Goal: Task Accomplishment & Management: Complete application form

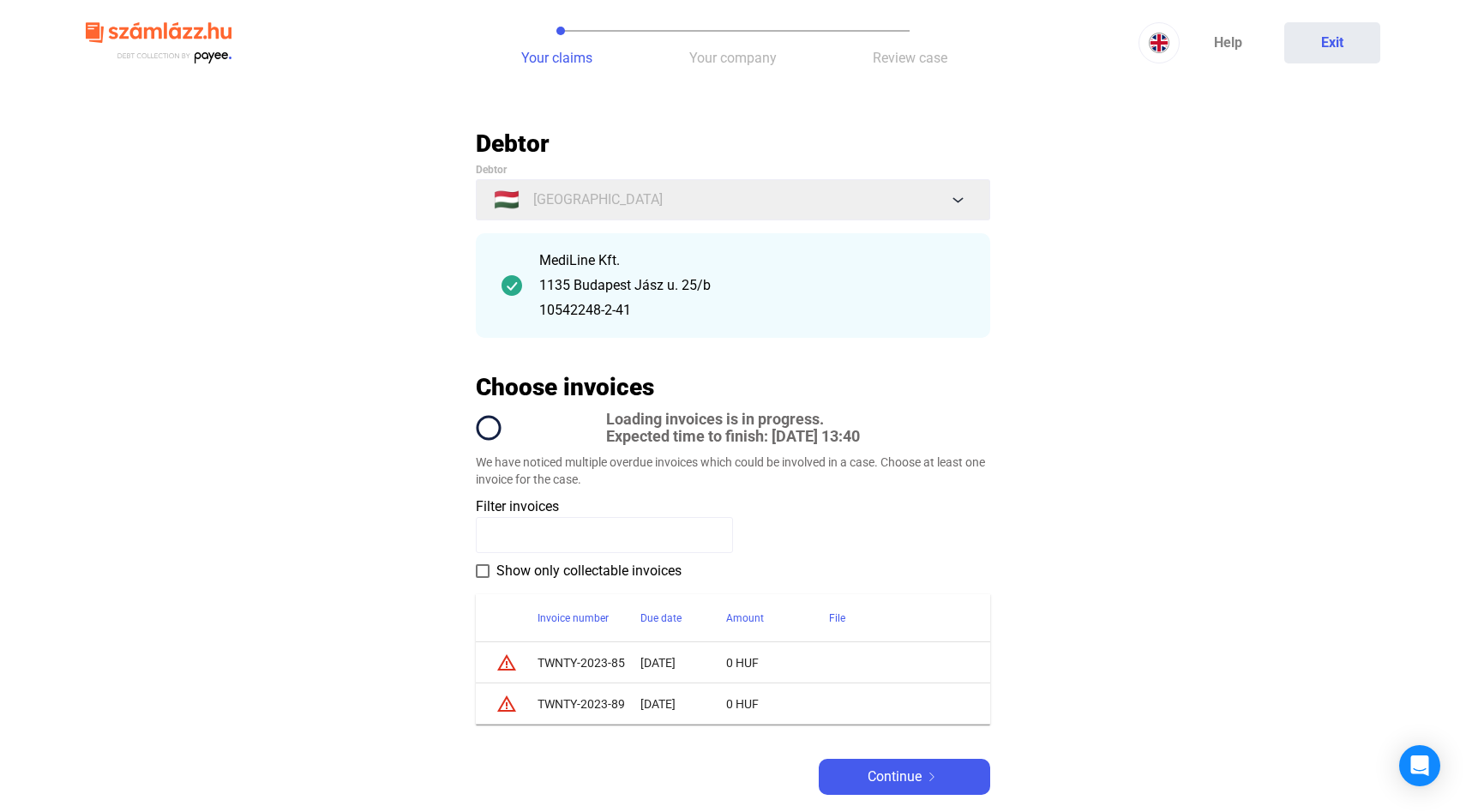
click at [488, 577] on span at bounding box center [483, 571] width 13 height 13
click at [517, 536] on input at bounding box center [604, 535] width 258 height 36
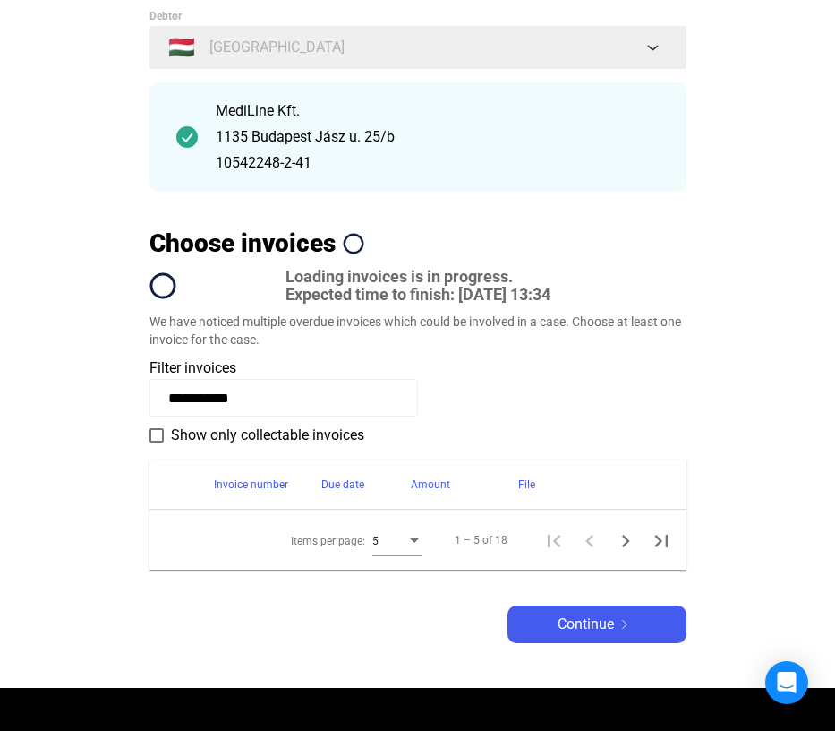
scroll to position [158, 0]
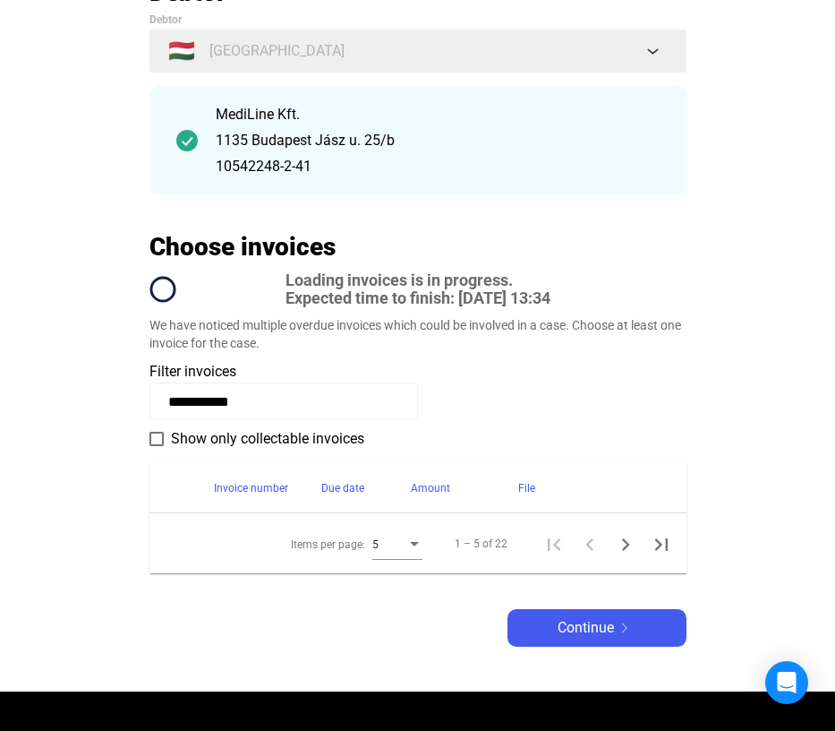
click at [298, 401] on input "**********" at bounding box center [284, 401] width 269 height 38
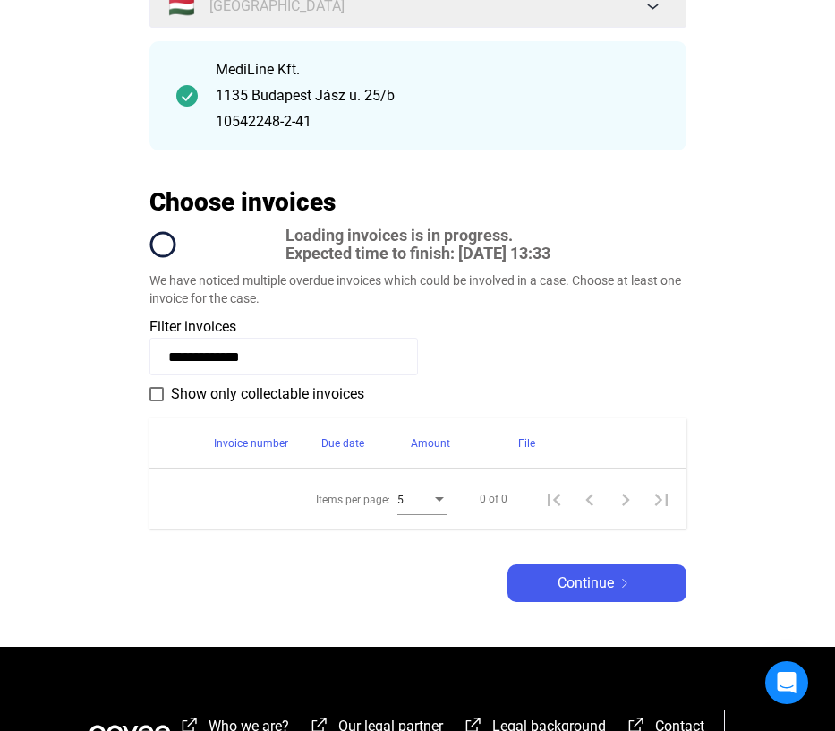
click at [441, 501] on div "Items per page:" at bounding box center [439, 499] width 9 height 4
click at [420, 531] on span "10" at bounding box center [423, 532] width 50 height 21
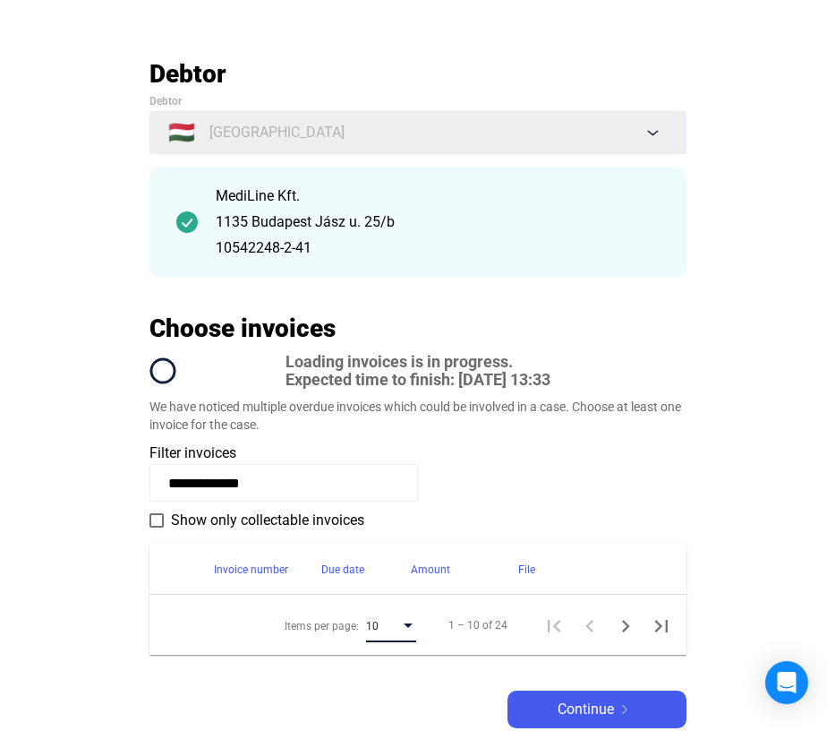
scroll to position [0, 0]
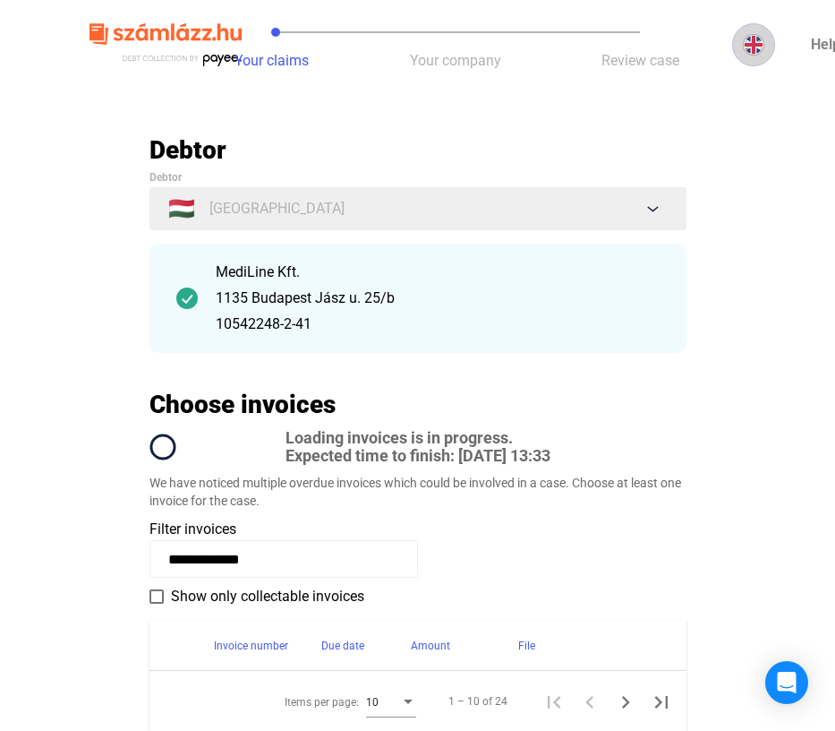
click at [749, 46] on img at bounding box center [753, 44] width 21 height 21
click at [754, 80] on img at bounding box center [757, 87] width 21 height 21
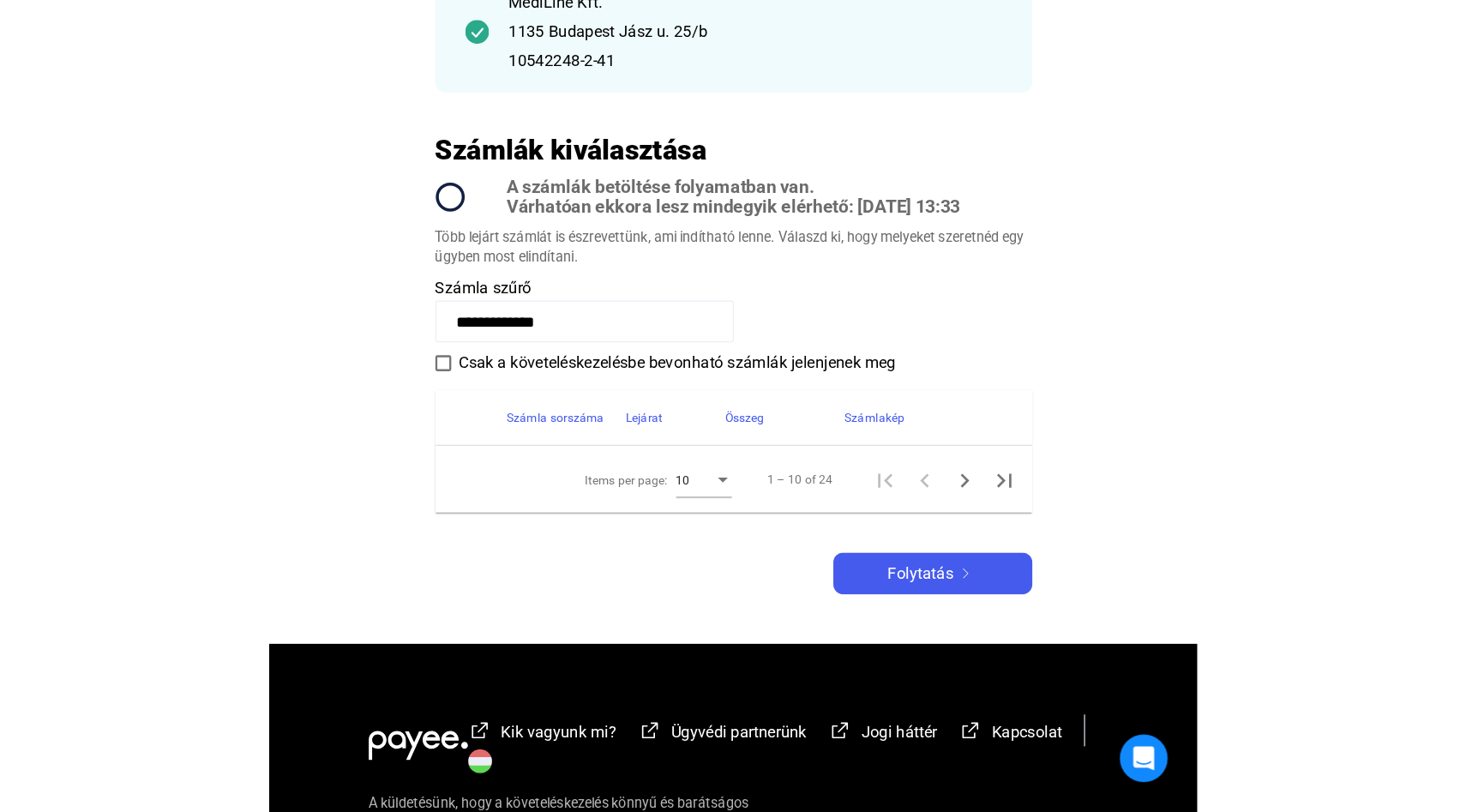
scroll to position [218, 0]
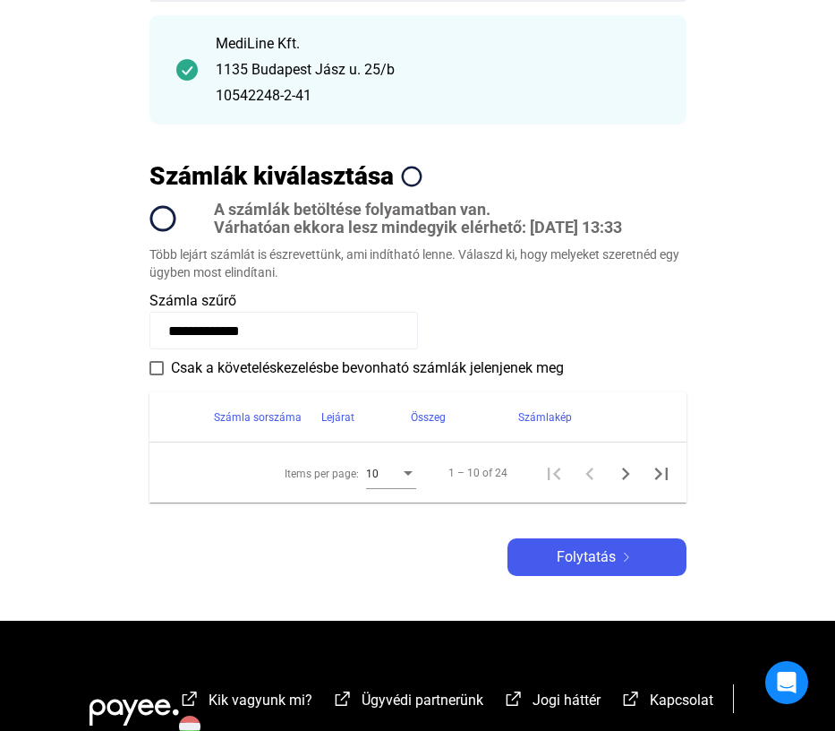
click at [322, 331] on input "**********" at bounding box center [284, 331] width 269 height 38
type input "**********"
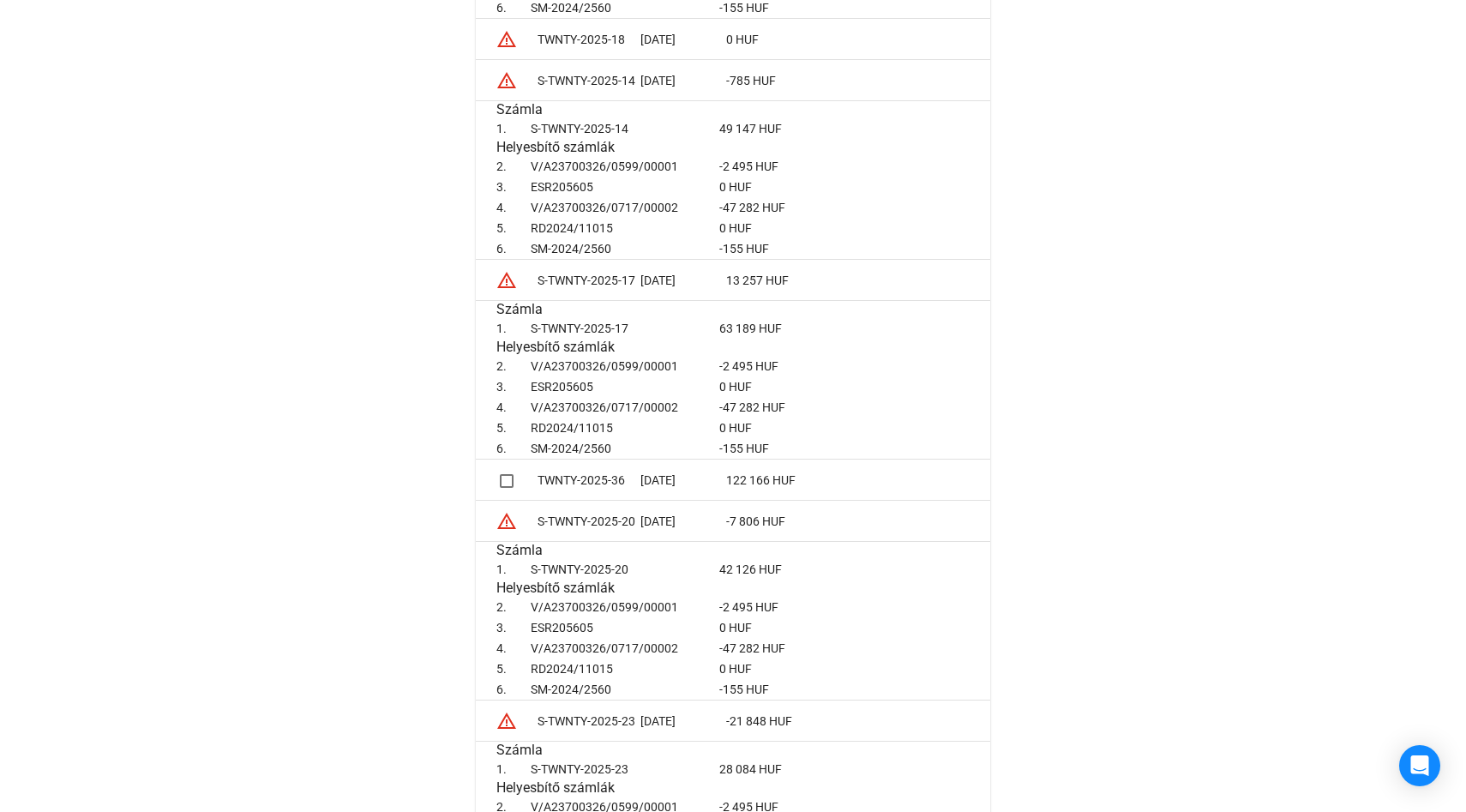
scroll to position [986, 0]
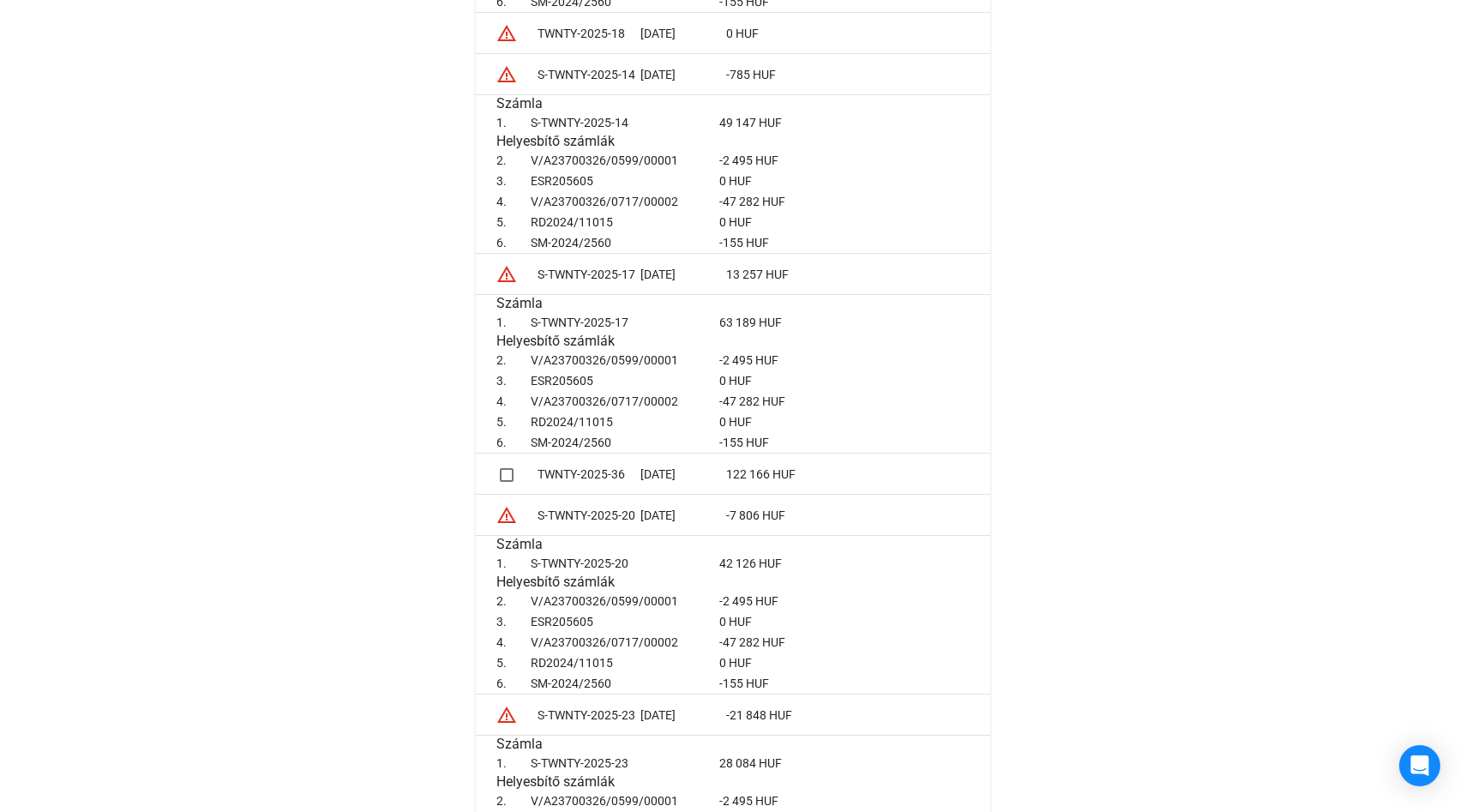
click at [508, 476] on span at bounding box center [507, 475] width 13 height 13
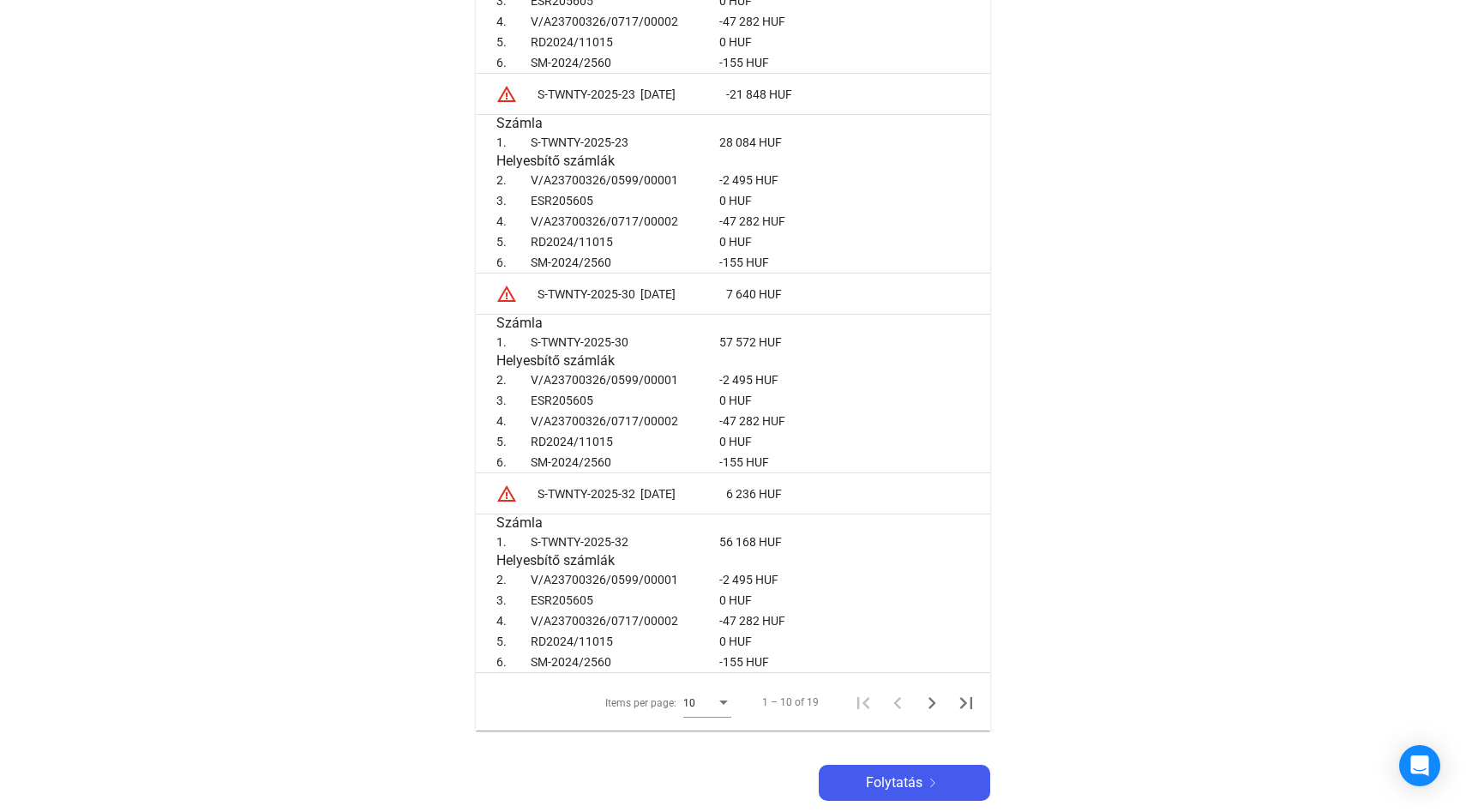
scroll to position [1695, 0]
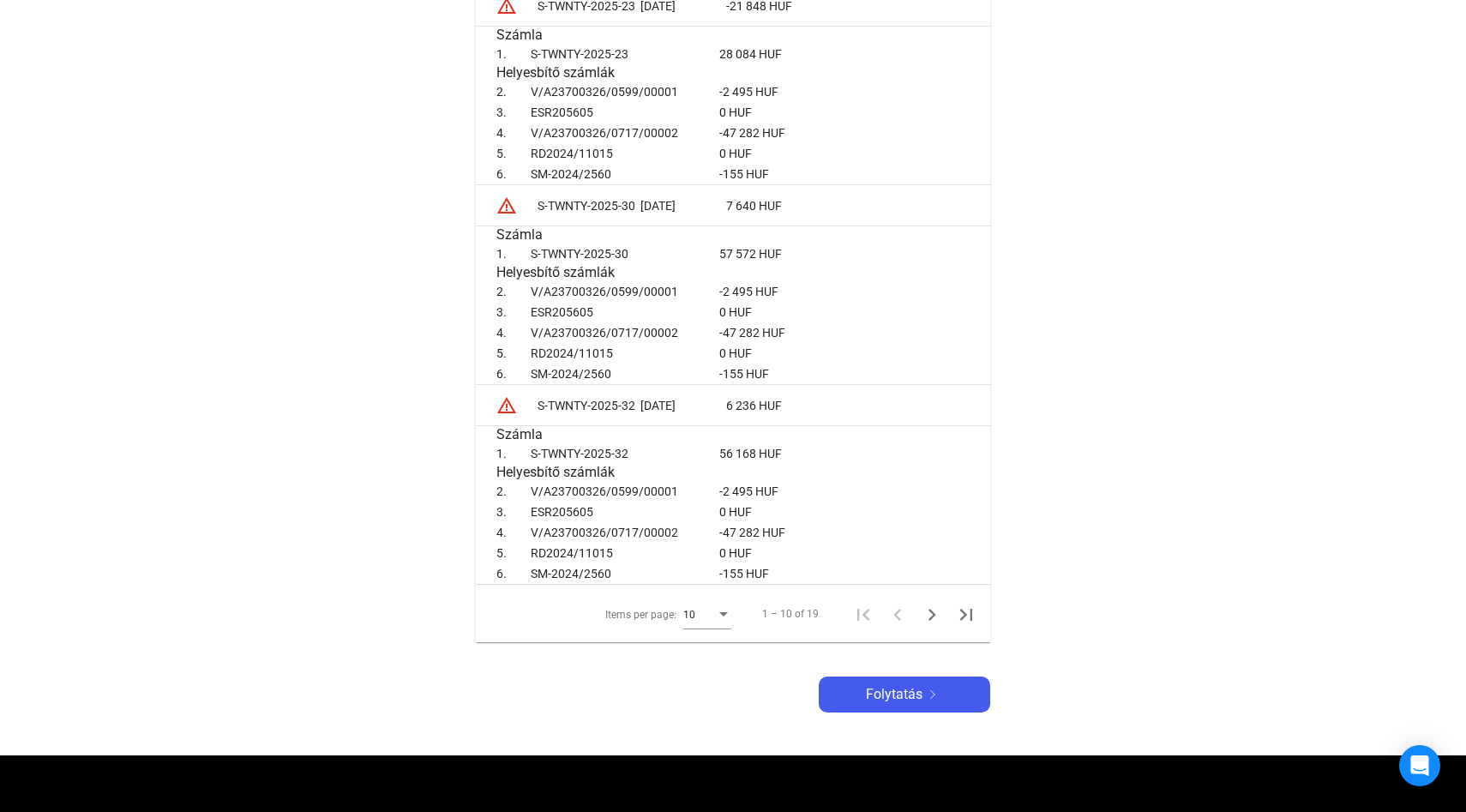
click at [728, 616] on div "Items per page:" at bounding box center [723, 614] width 9 height 4
click at [518, 640] on div at bounding box center [733, 406] width 1466 height 812
click at [933, 616] on icon "Next page" at bounding box center [933, 615] width 8 height 12
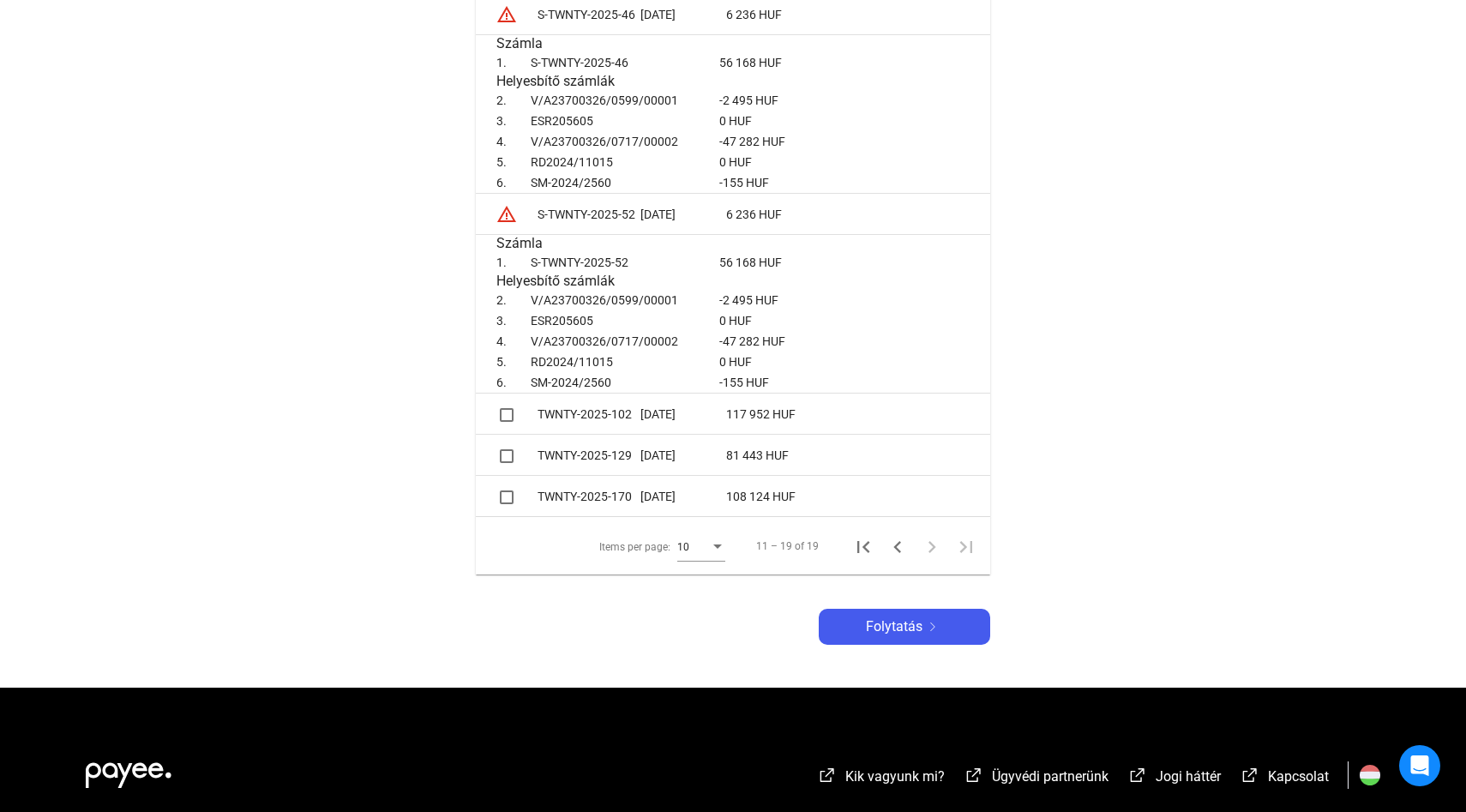
scroll to position [1135, 0]
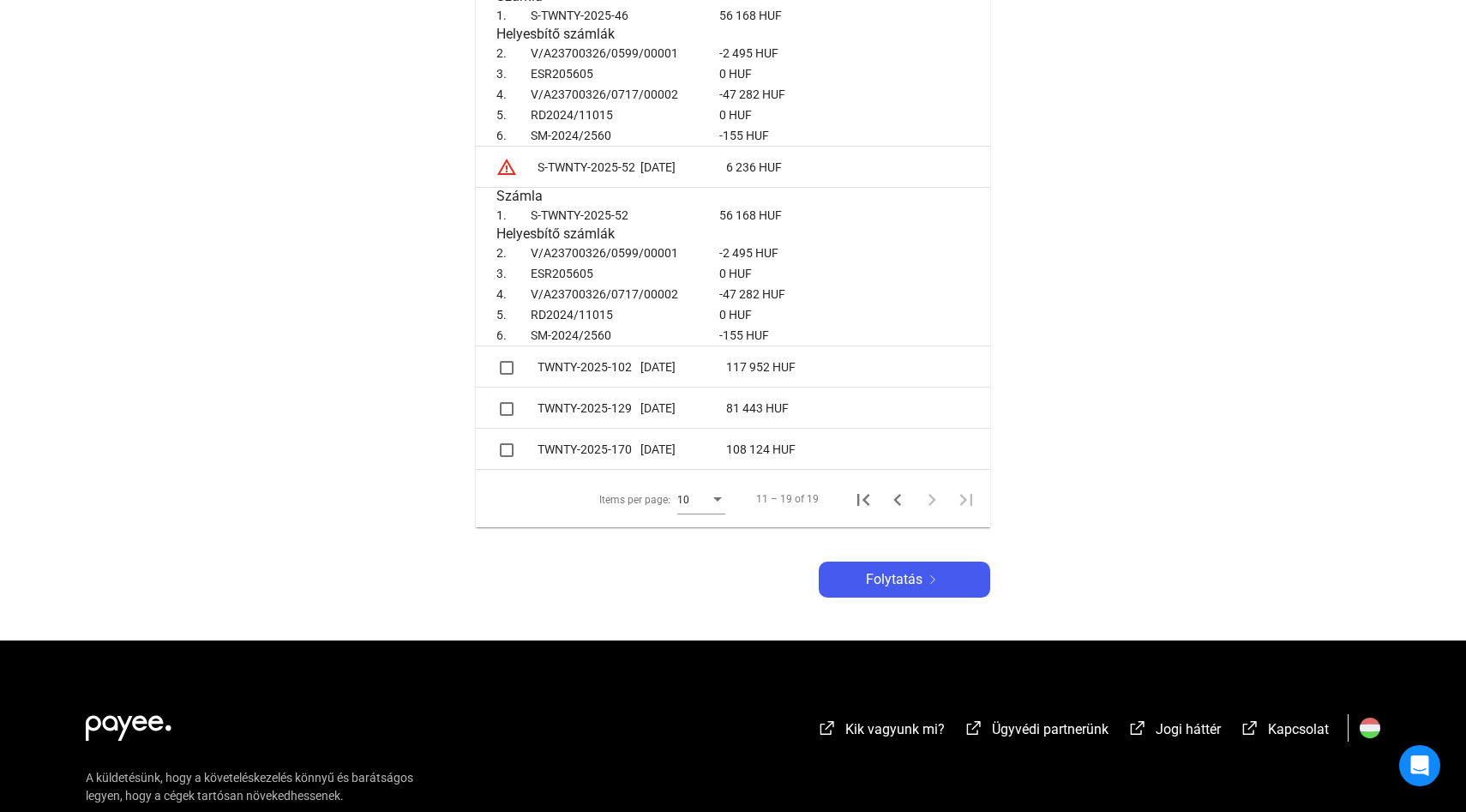
click at [508, 373] on span at bounding box center [507, 368] width 13 height 13
click at [508, 408] on span at bounding box center [507, 409] width 13 height 13
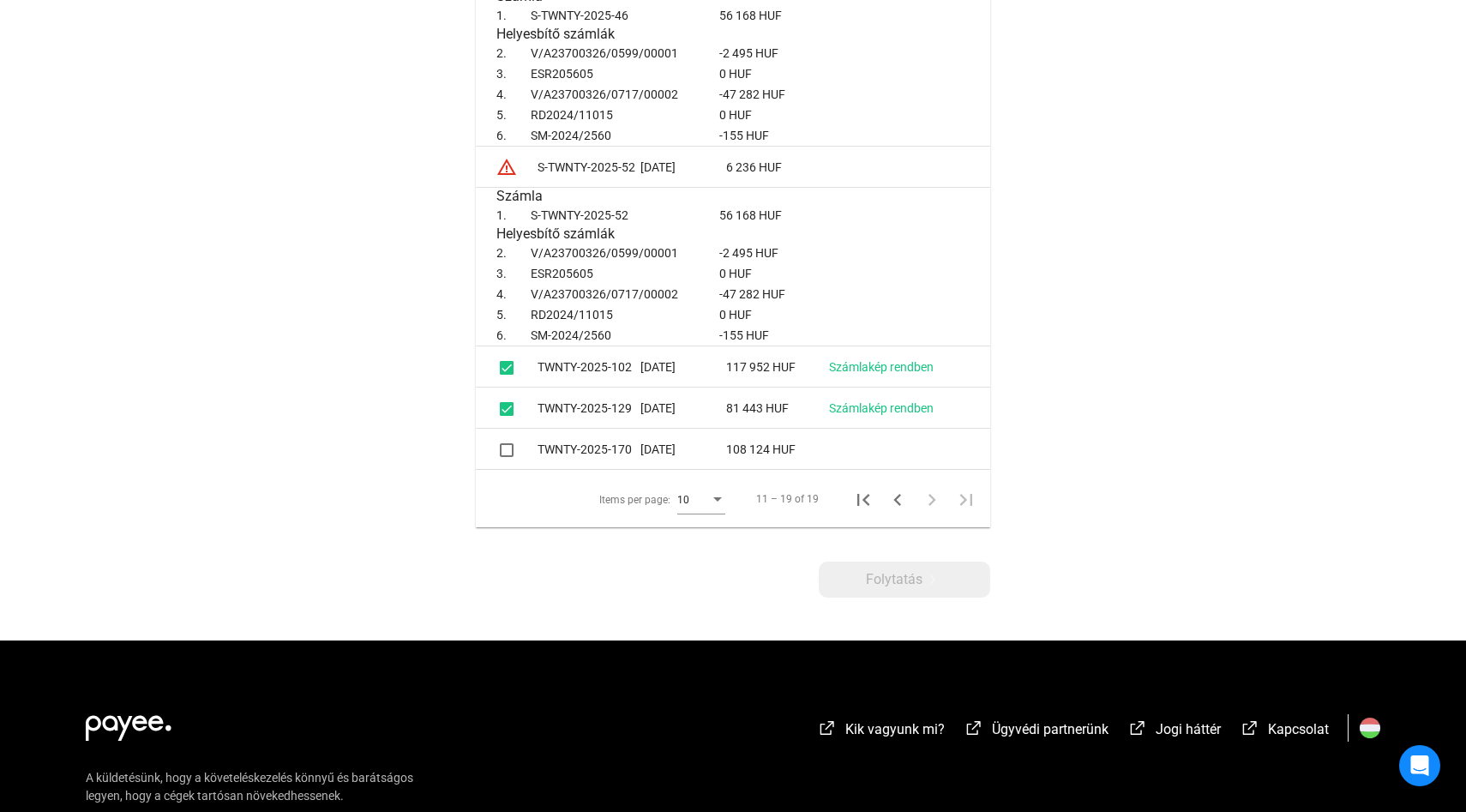
click at [507, 451] on span at bounding box center [507, 450] width 13 height 13
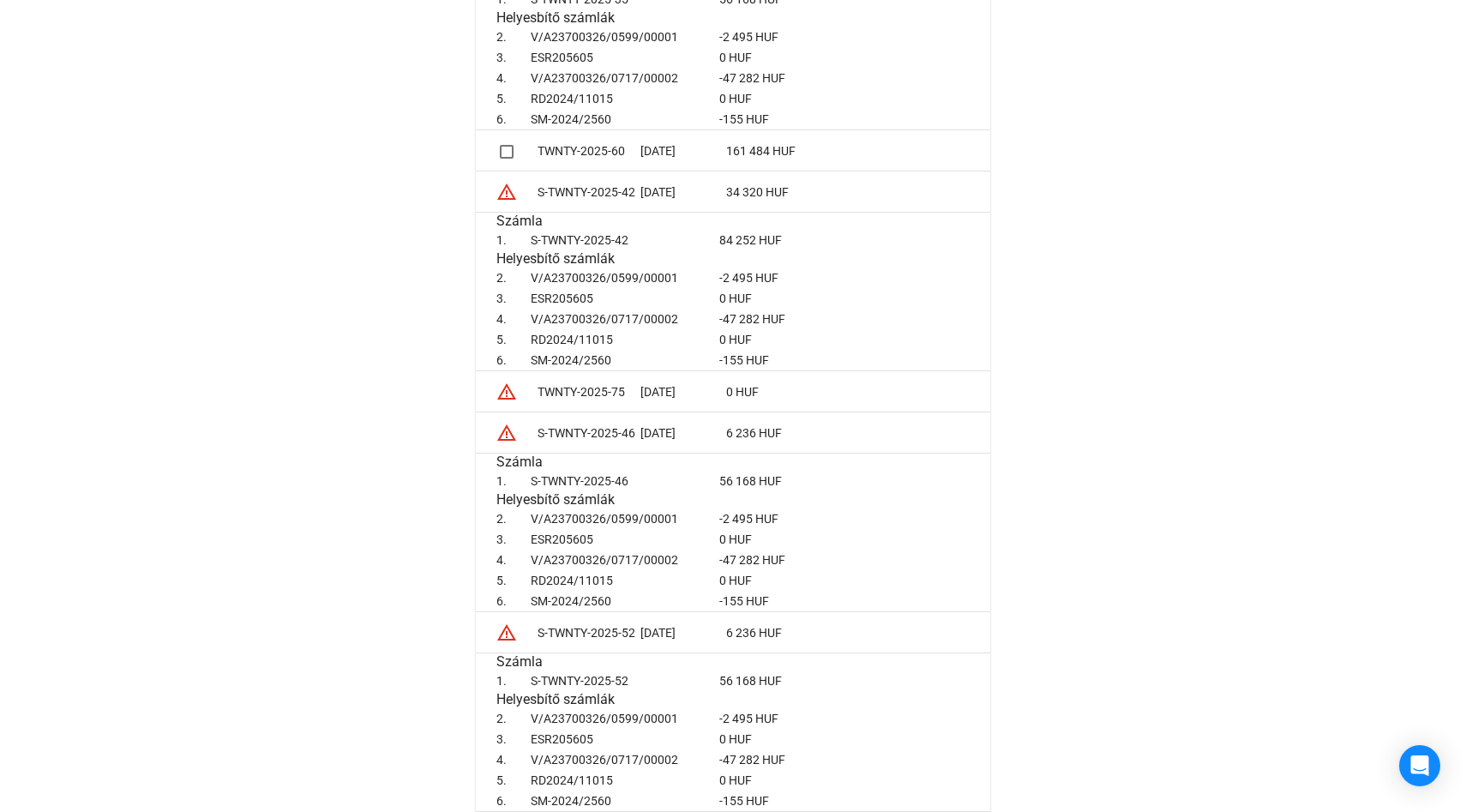
scroll to position [664, 0]
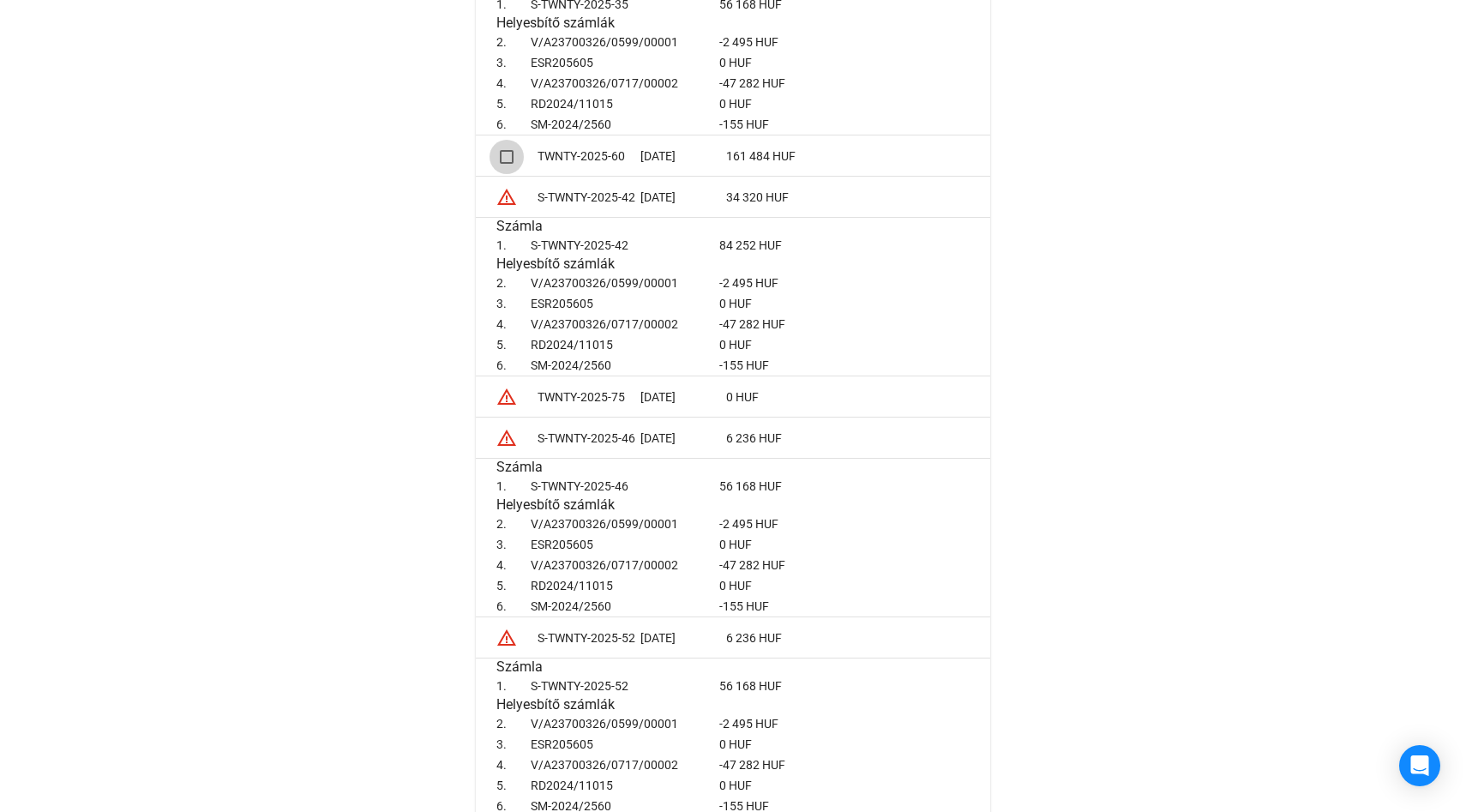
click at [506, 159] on span at bounding box center [507, 157] width 13 height 13
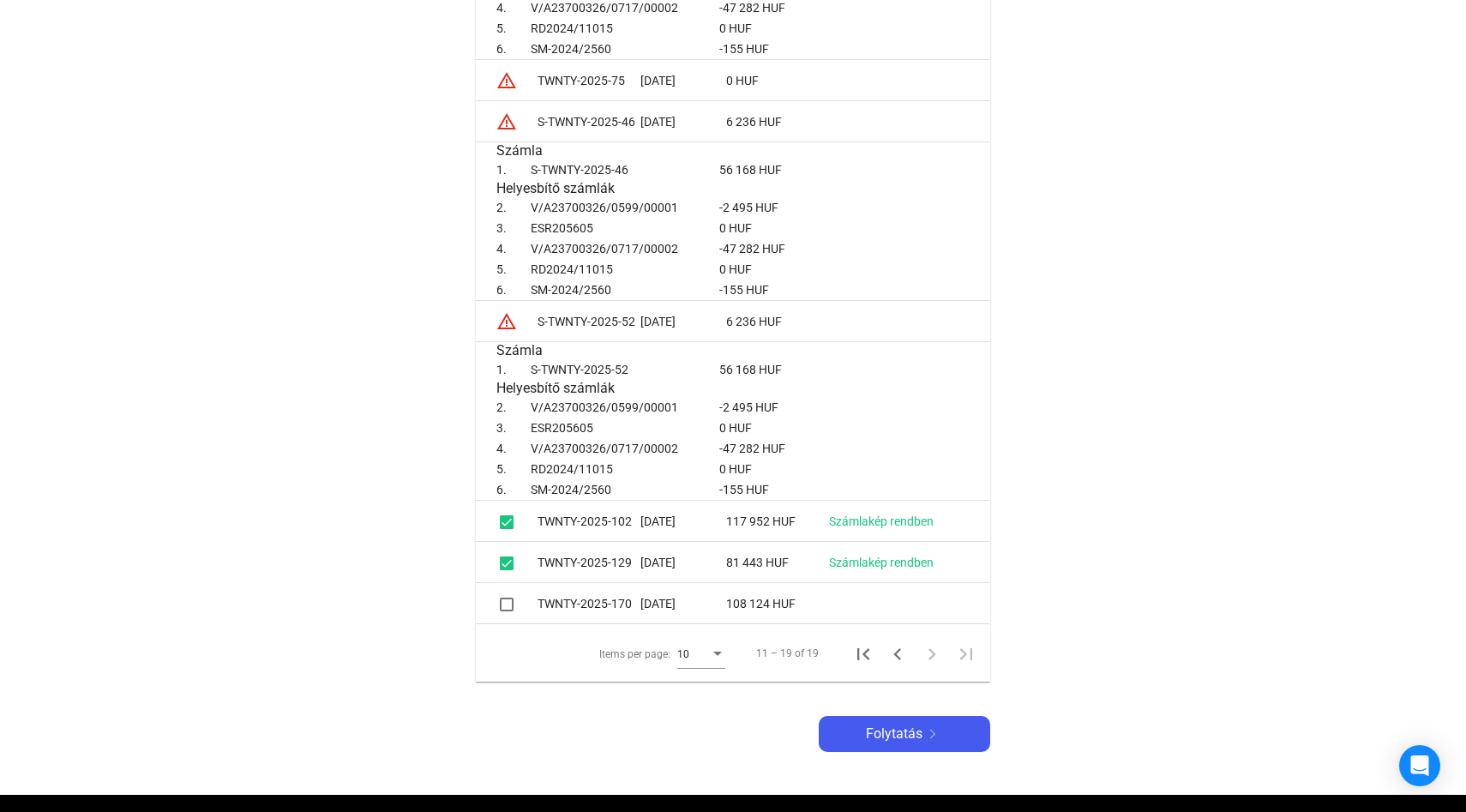
scroll to position [940, 0]
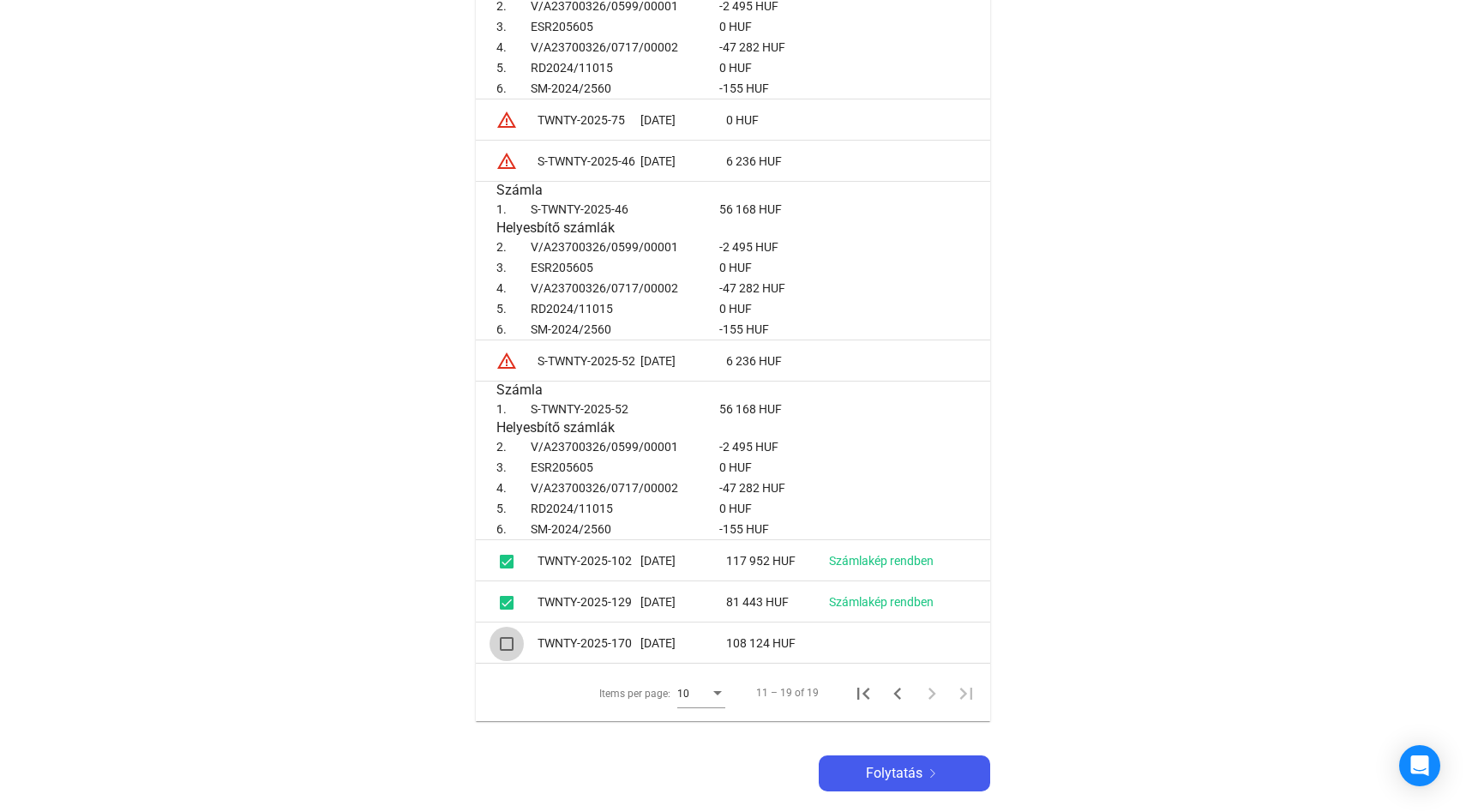
click at [507, 647] on span at bounding box center [507, 643] width 13 height 13
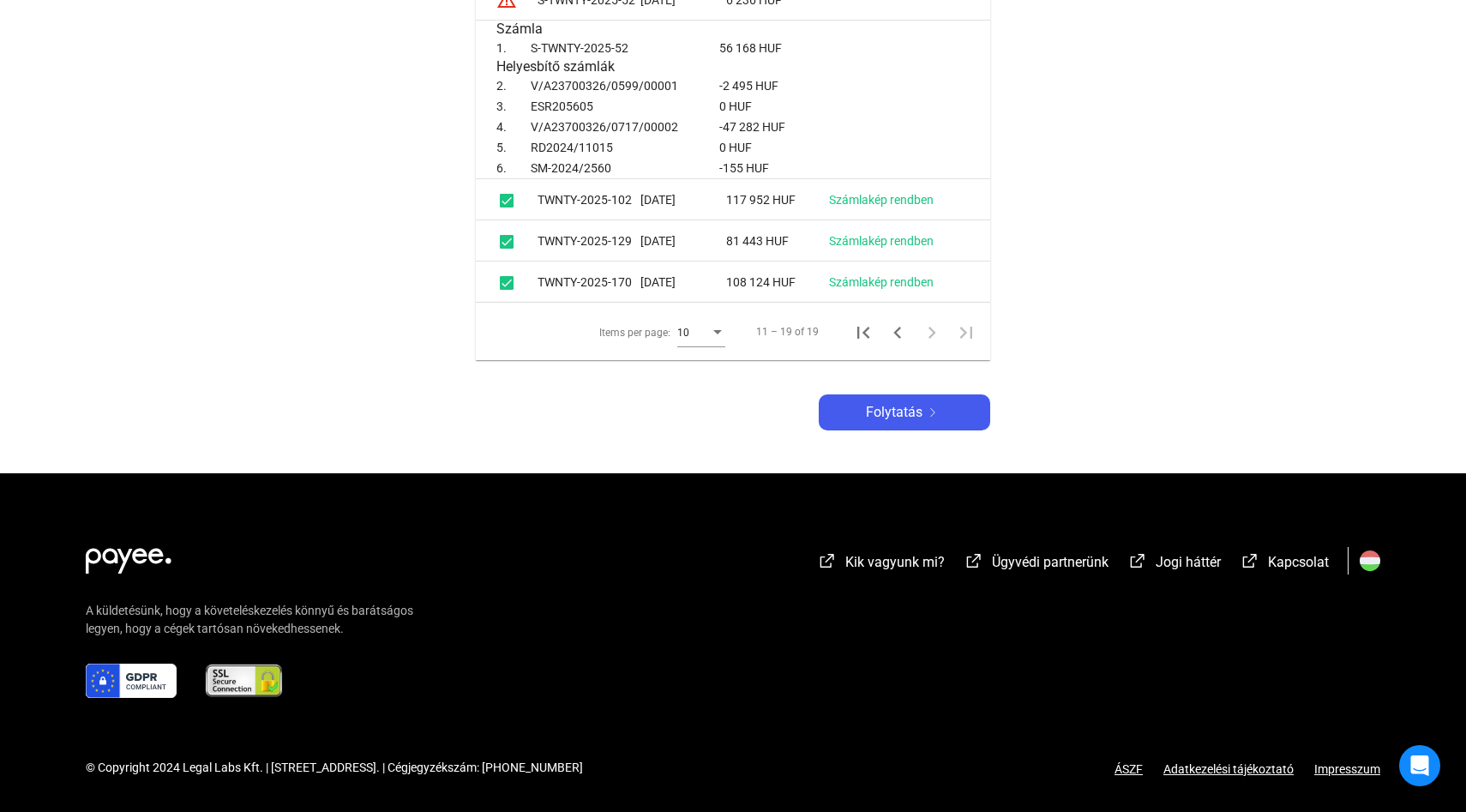
scroll to position [1302, 0]
click at [897, 338] on icon "Previous page" at bounding box center [897, 332] width 24 height 24
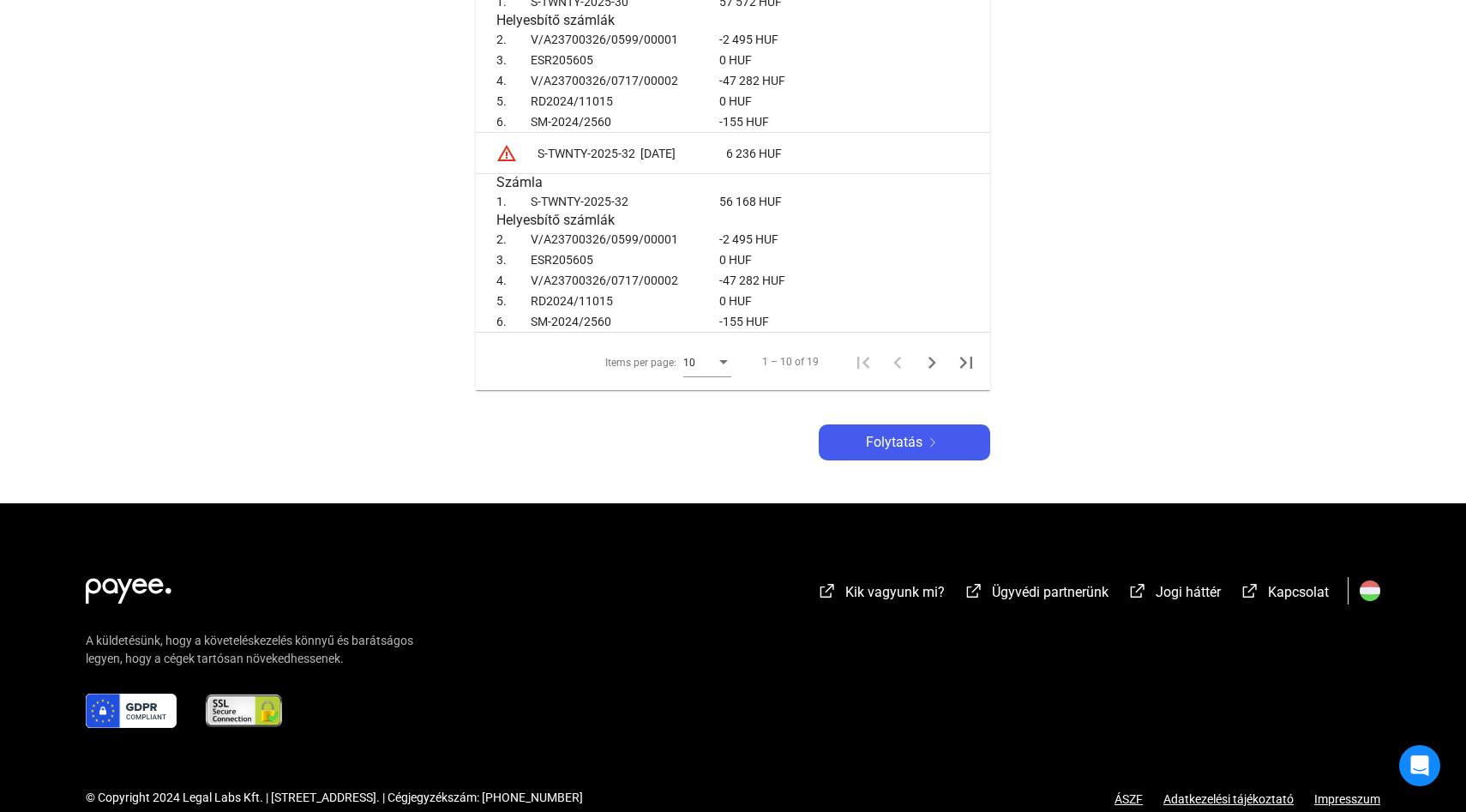
scroll to position [1978, 0]
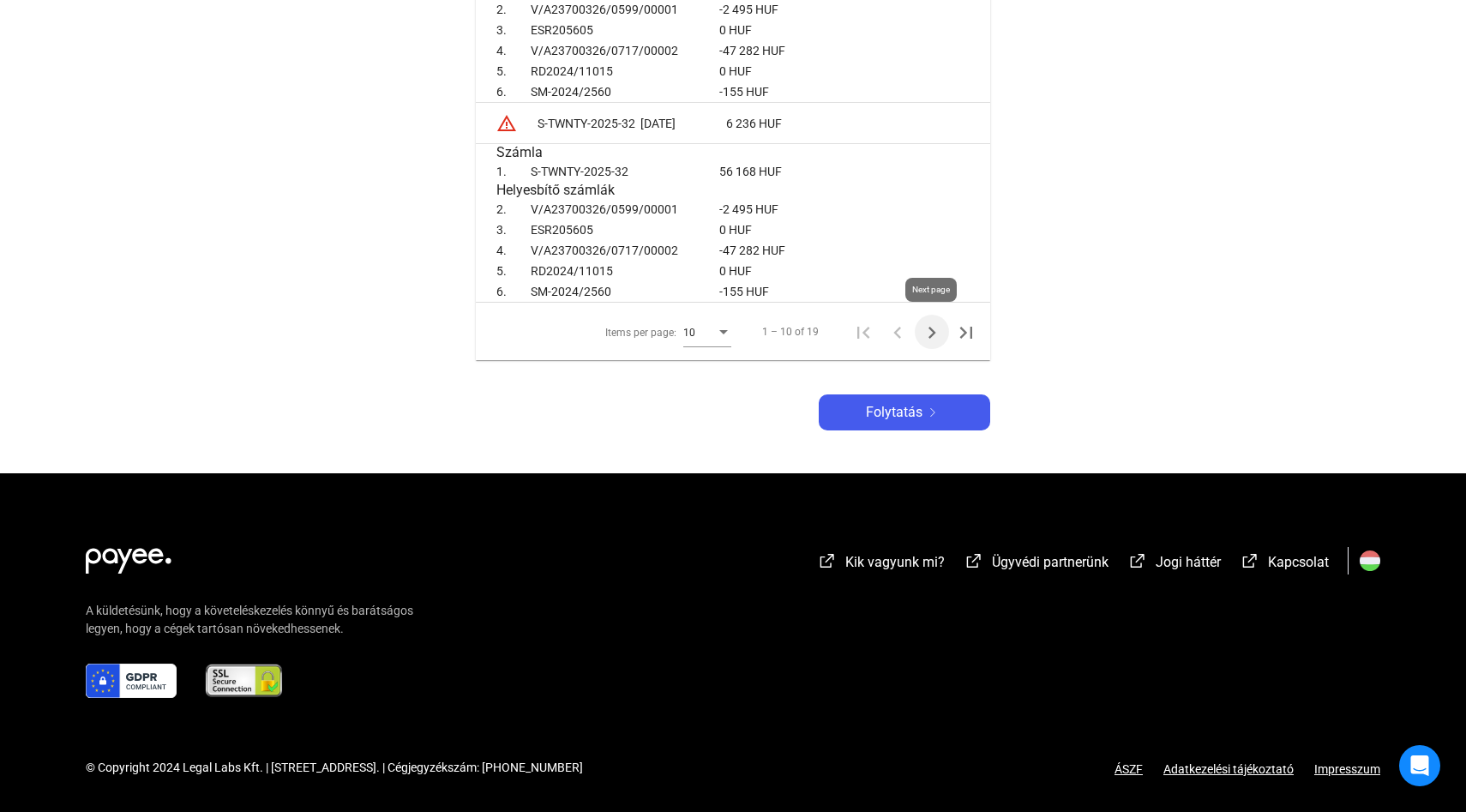
click at [934, 332] on icon "Next page" at bounding box center [933, 332] width 8 height 12
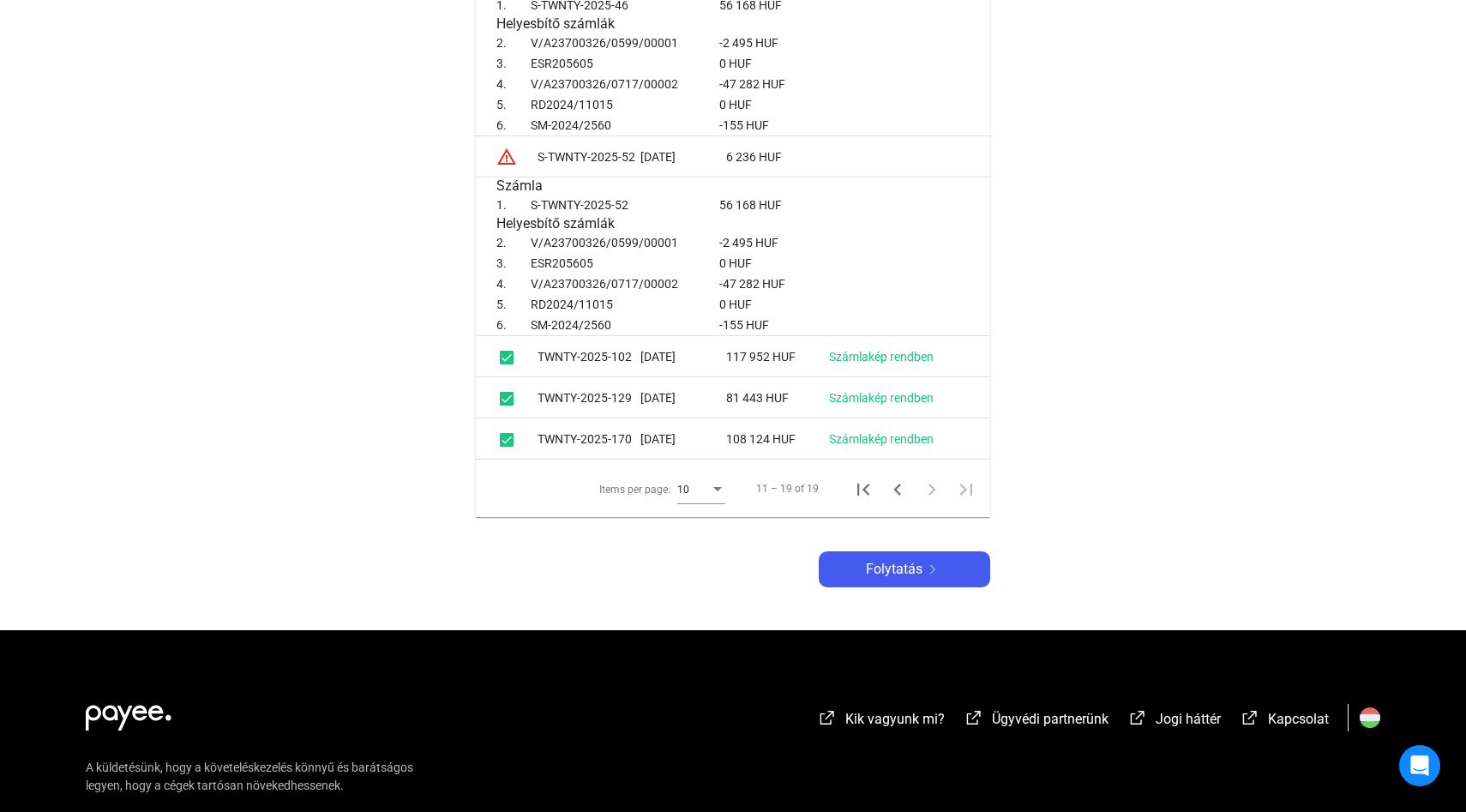
scroll to position [1302, 0]
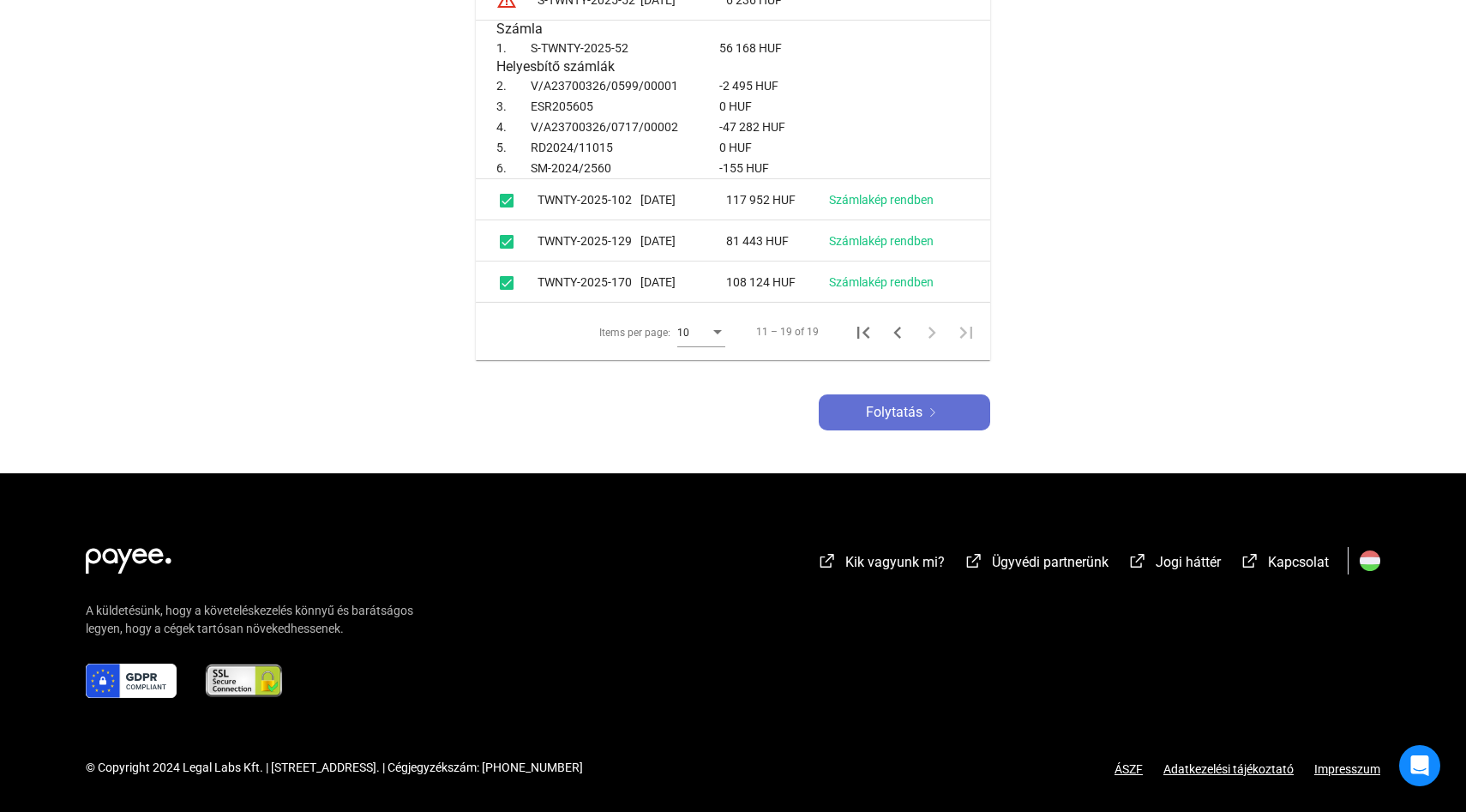
click at [906, 414] on span "Folytatás" at bounding box center [893, 412] width 56 height 20
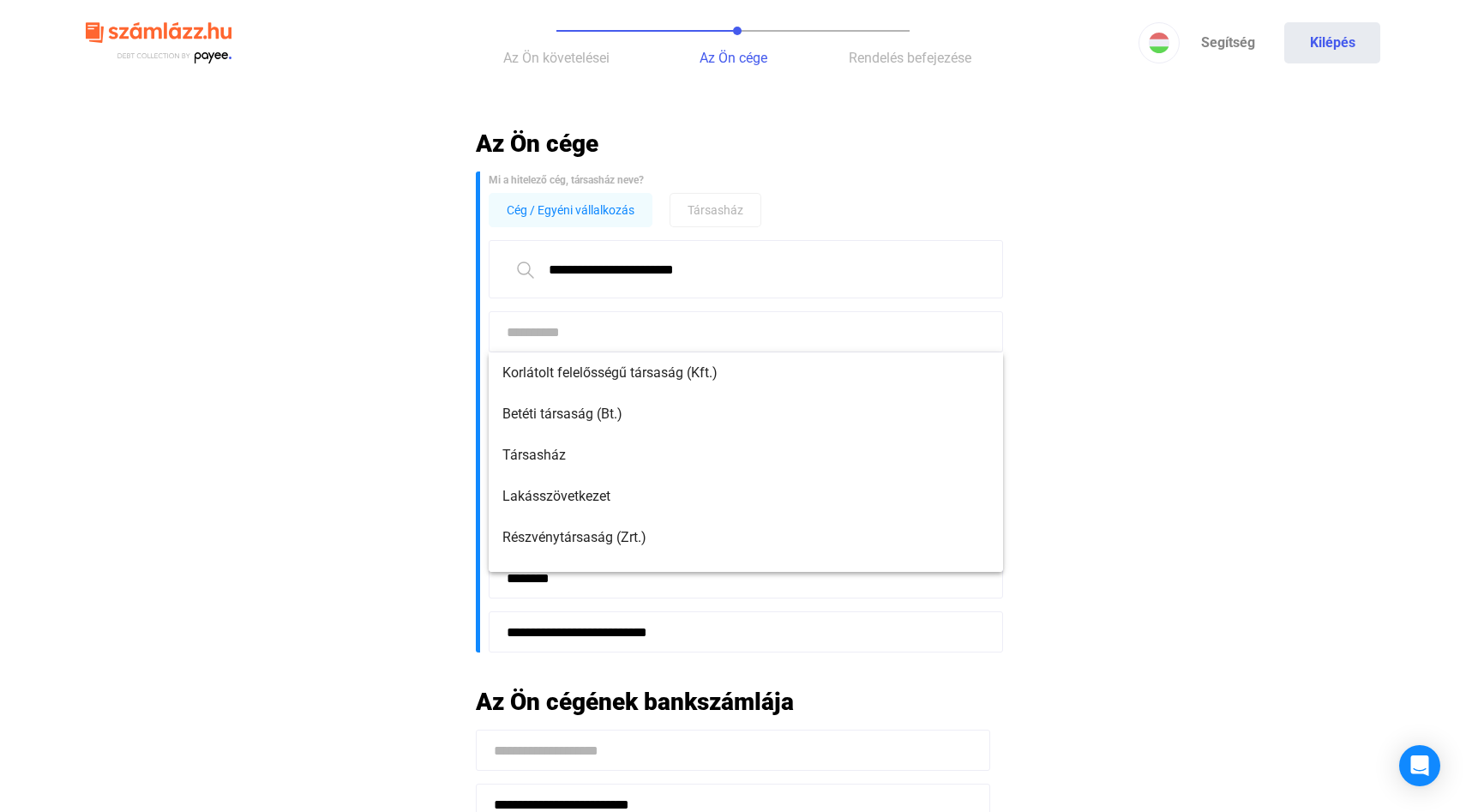
click at [577, 331] on input at bounding box center [745, 331] width 514 height 41
click at [572, 375] on span "Korlátolt felelősségű társaság (Kft.)" at bounding box center [746, 372] width 487 height 20
type input "**********"
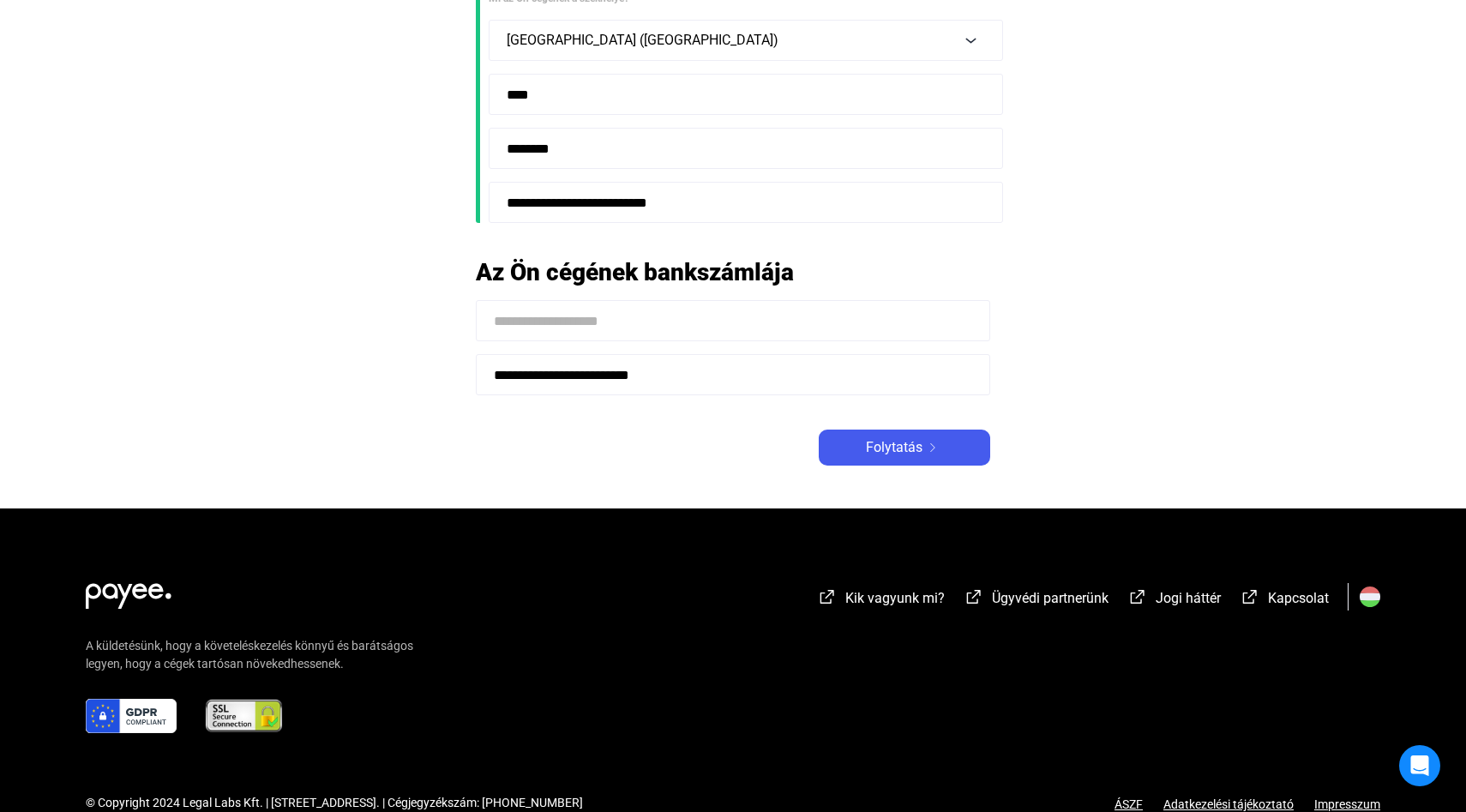
scroll to position [443, 0]
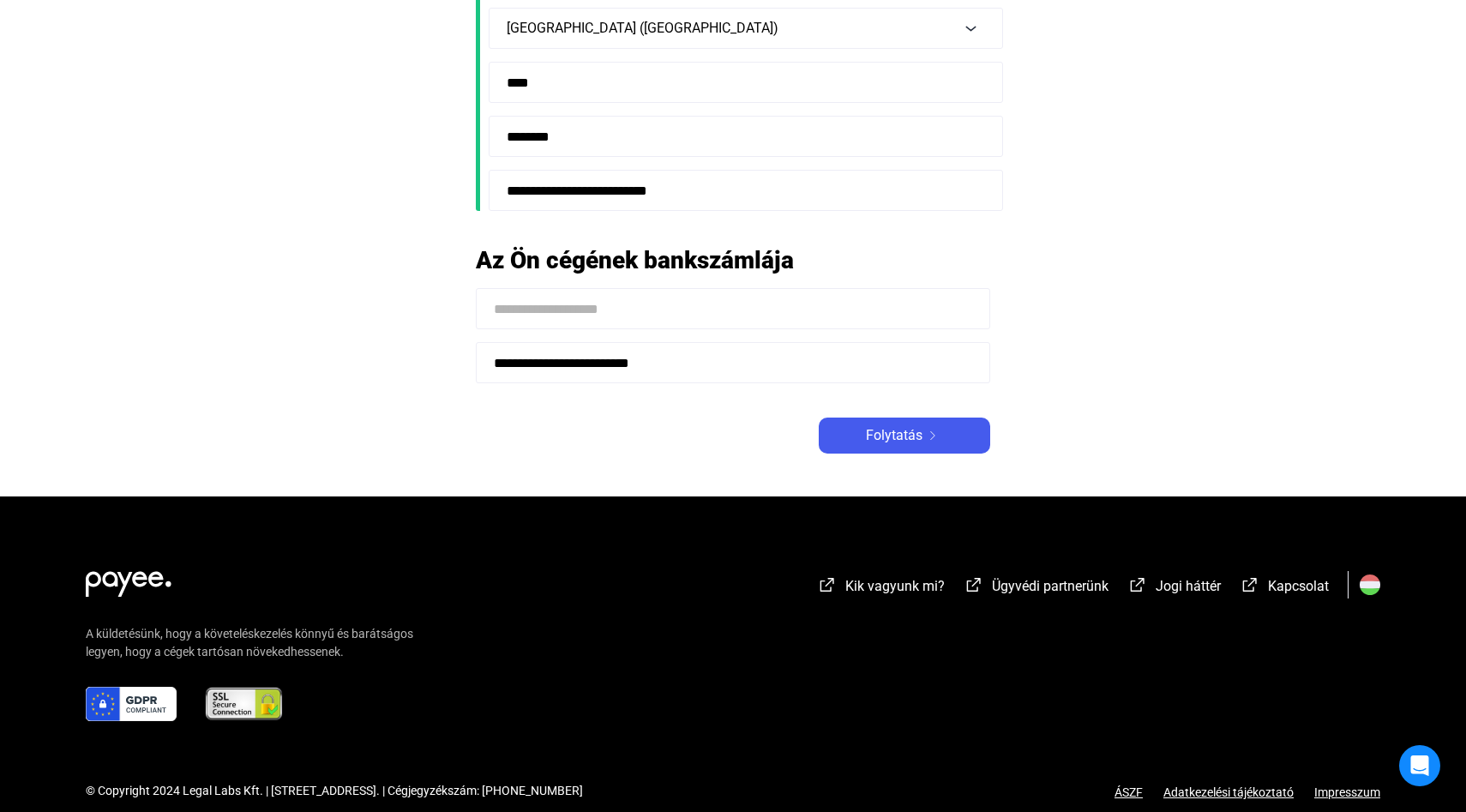
click at [547, 308] on input at bounding box center [733, 308] width 514 height 41
type input "**********"
click at [877, 431] on span "Folytatás" at bounding box center [893, 435] width 56 height 20
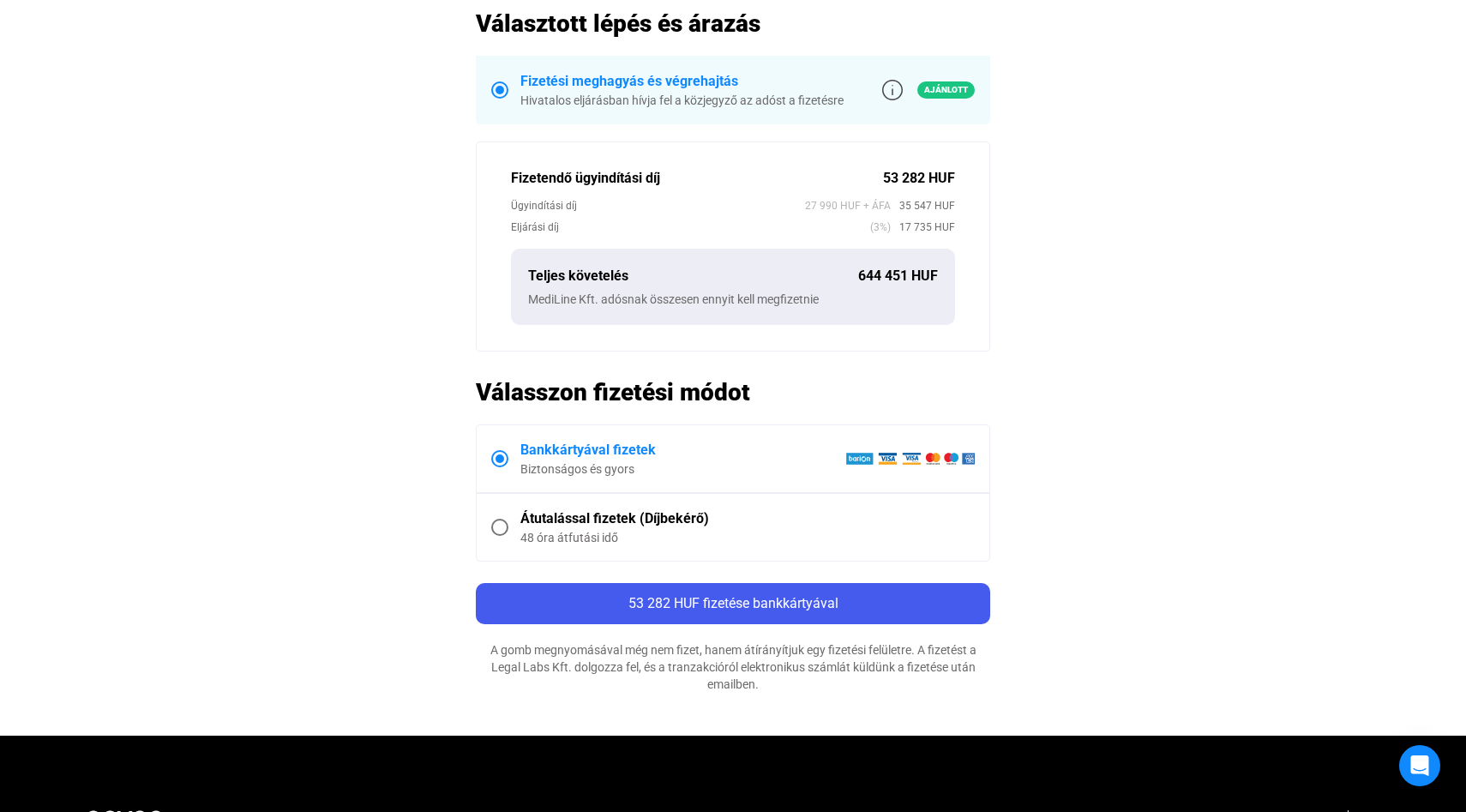
scroll to position [549, 0]
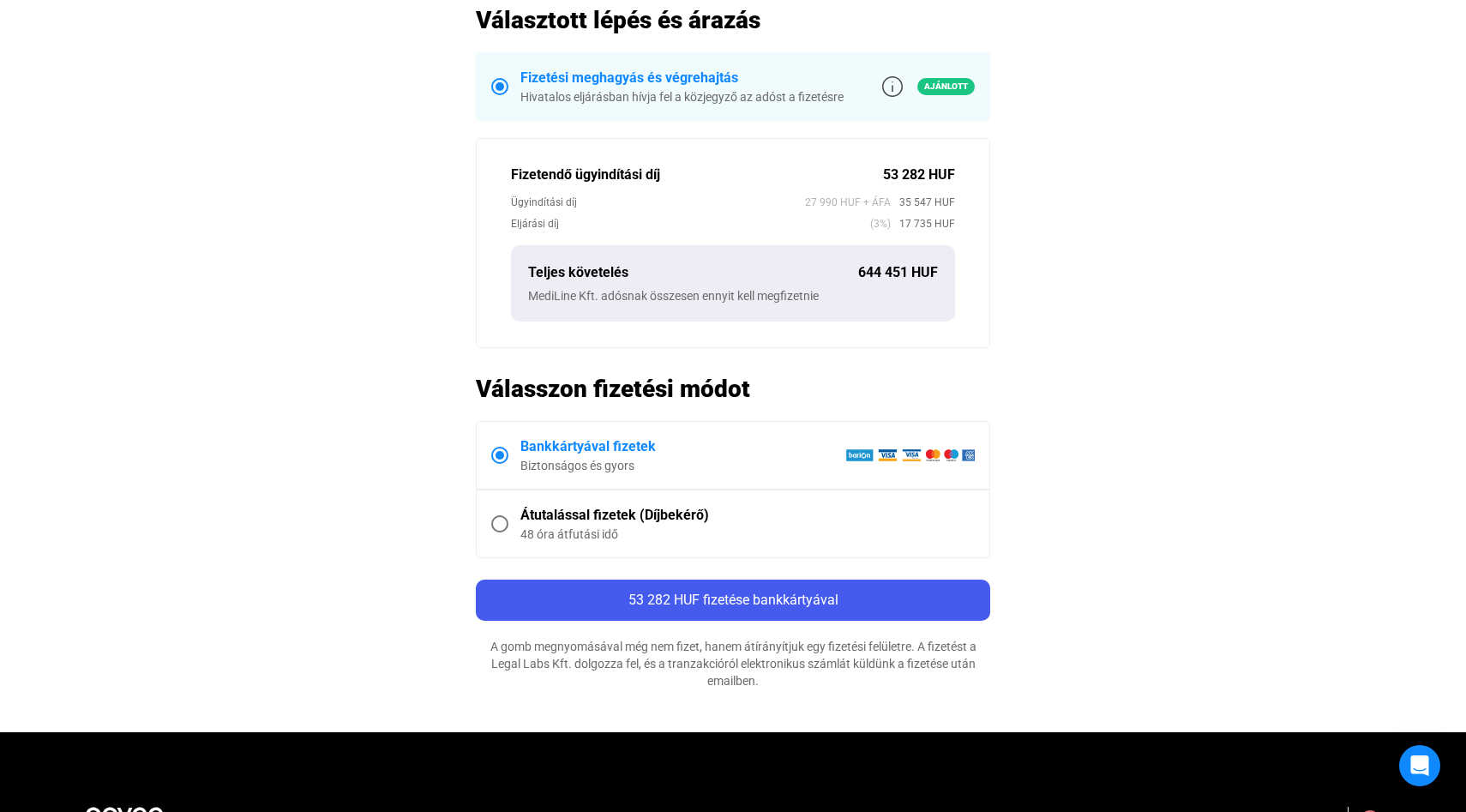
click at [500, 521] on span at bounding box center [500, 524] width 17 height 17
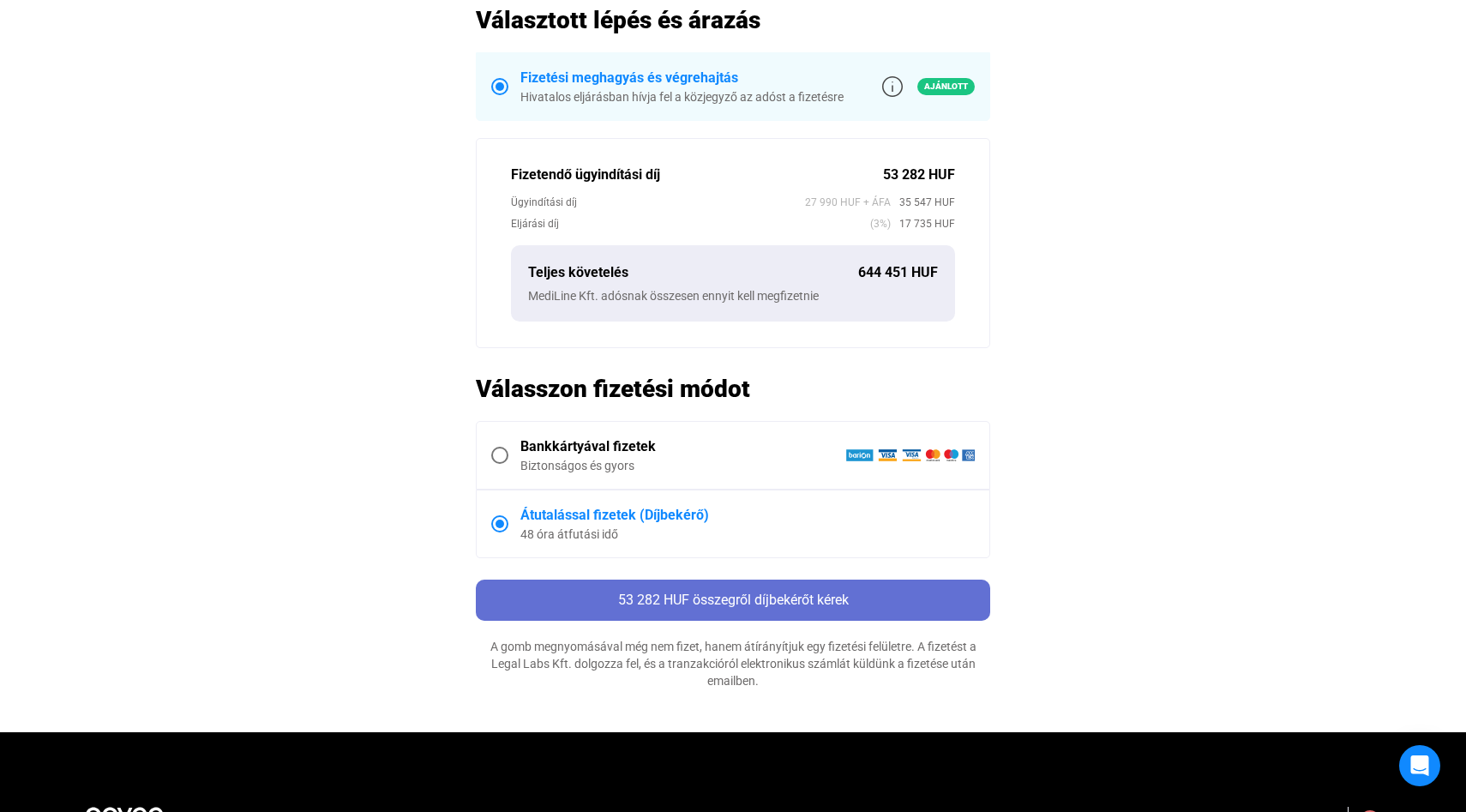
click at [756, 601] on span "53 282 HUF összegről díjbekérőt kérek" at bounding box center [733, 599] width 231 height 16
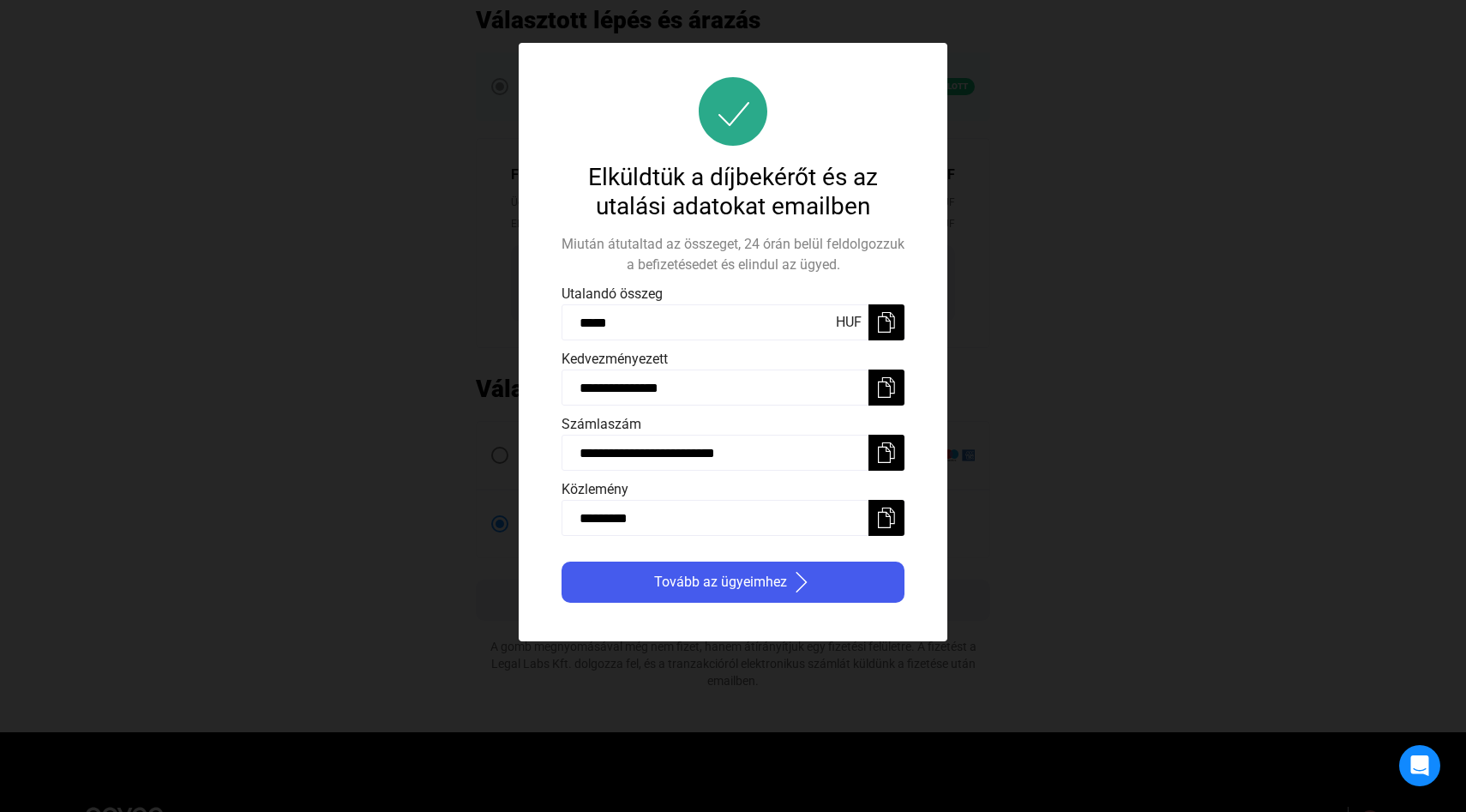
scroll to position [0, 0]
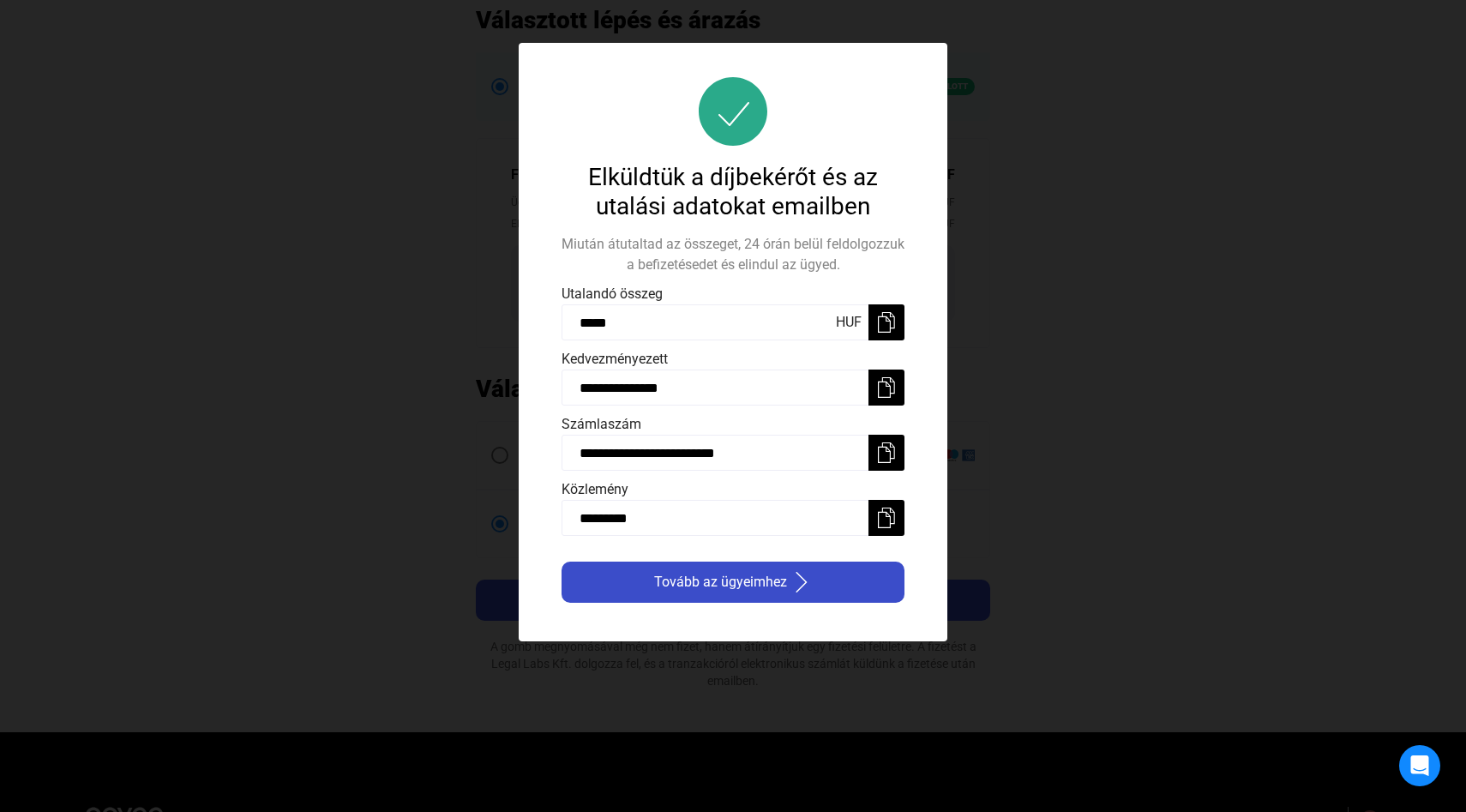
click at [749, 581] on span "Tovább az ügyeimhez" at bounding box center [720, 581] width 133 height 20
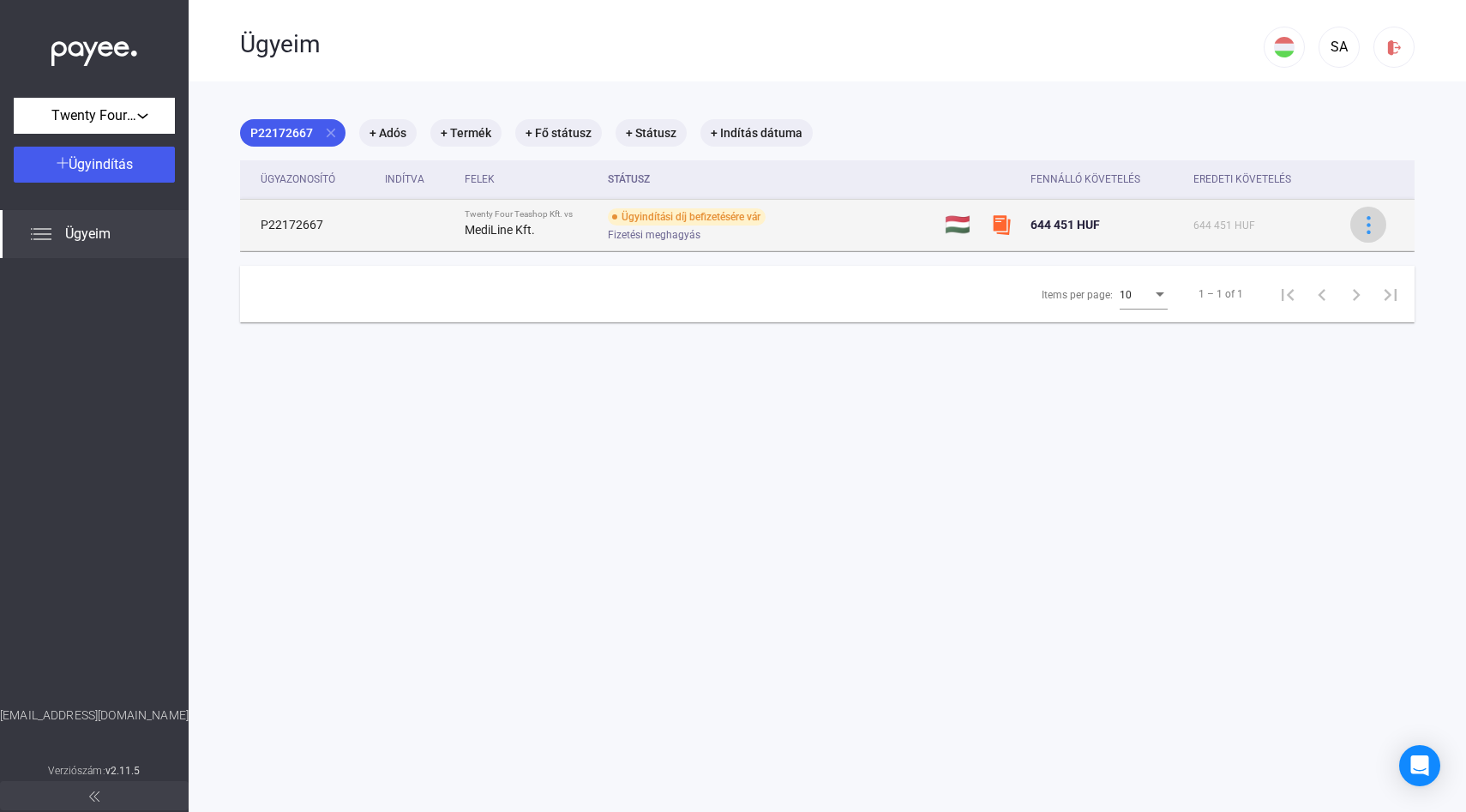
click at [1365, 220] on img at bounding box center [1368, 225] width 18 height 18
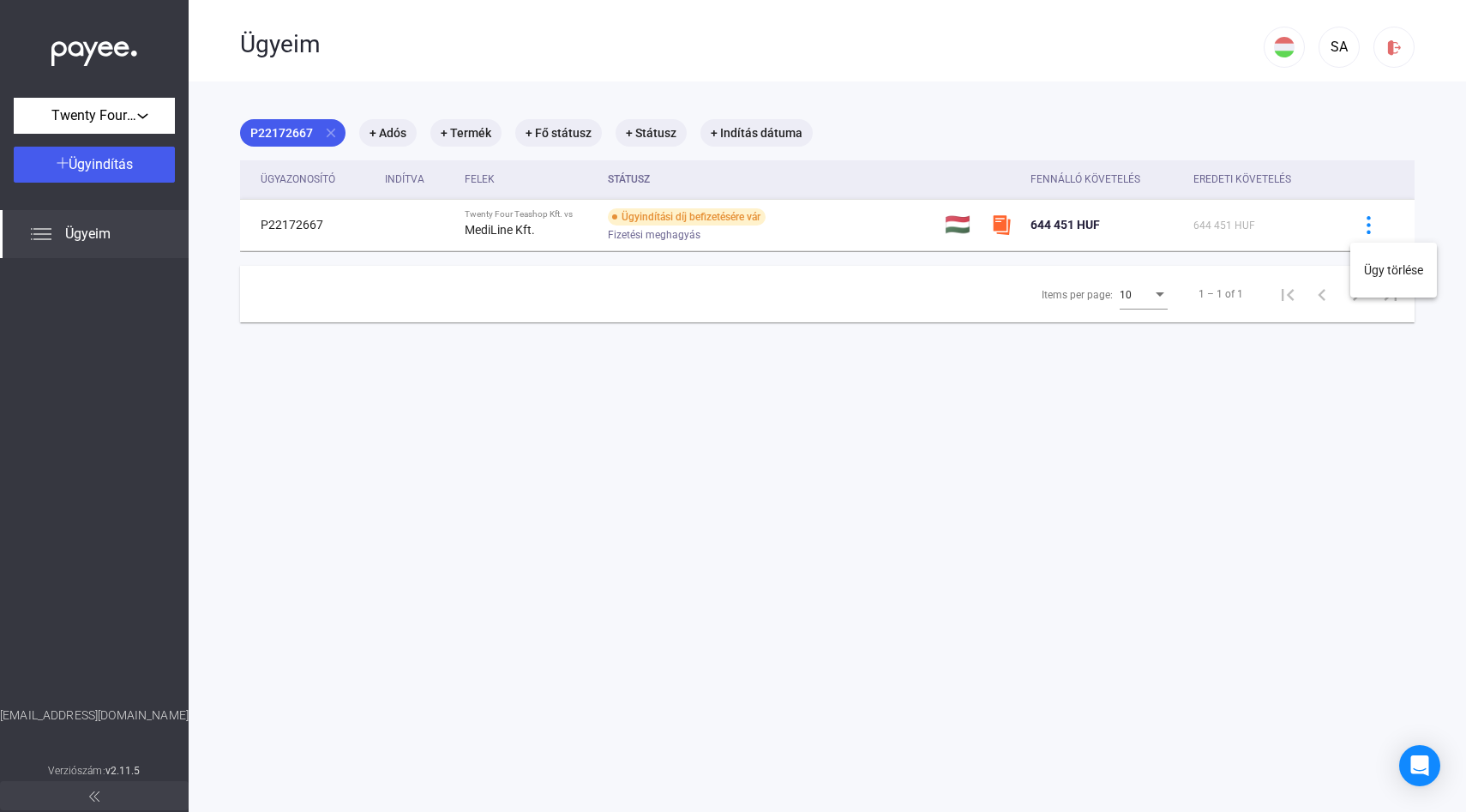
click at [976, 469] on div at bounding box center [733, 406] width 1466 height 812
click at [58, 236] on div "Ügyeim" at bounding box center [94, 234] width 189 height 48
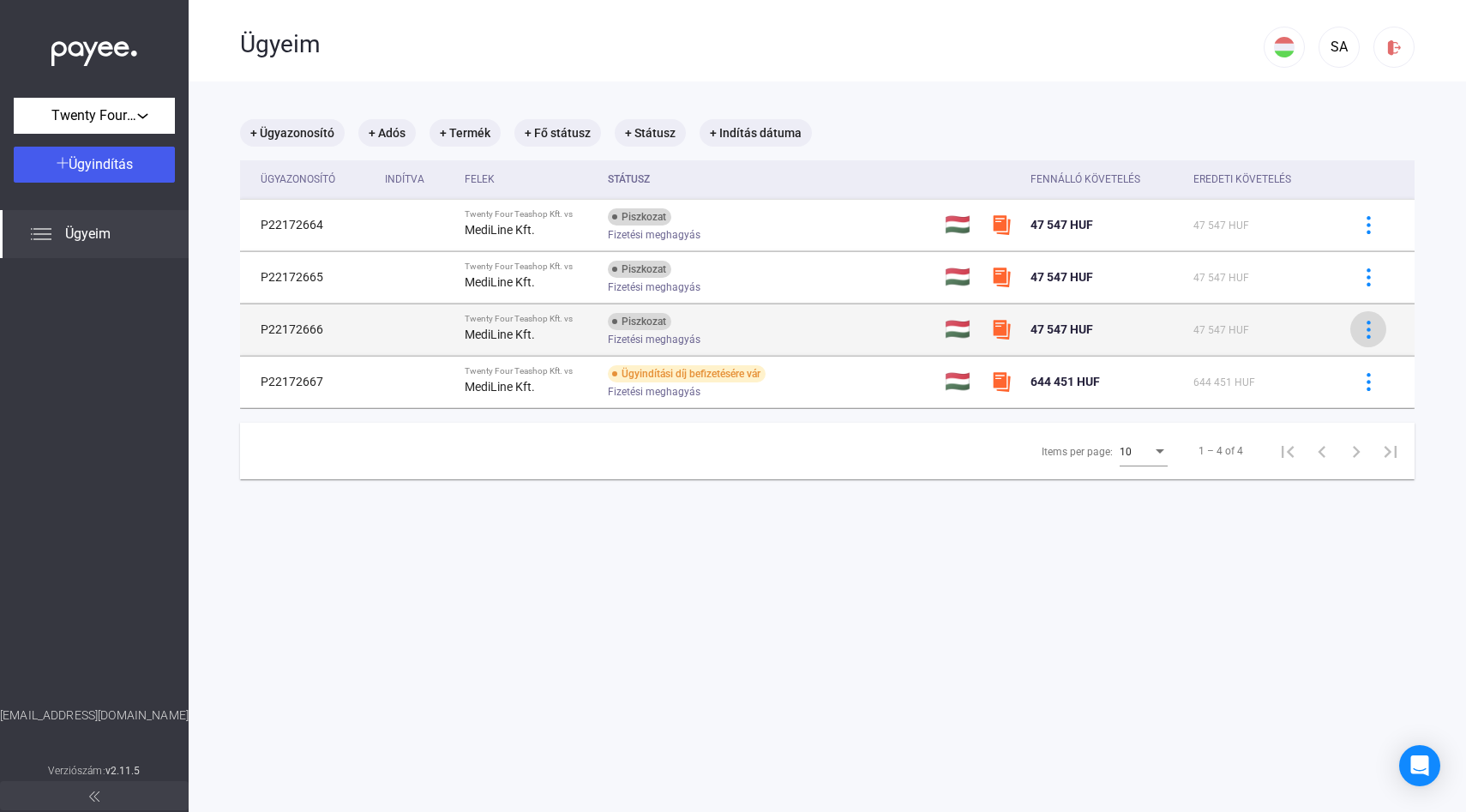
click at [1367, 327] on img at bounding box center [1368, 329] width 18 height 18
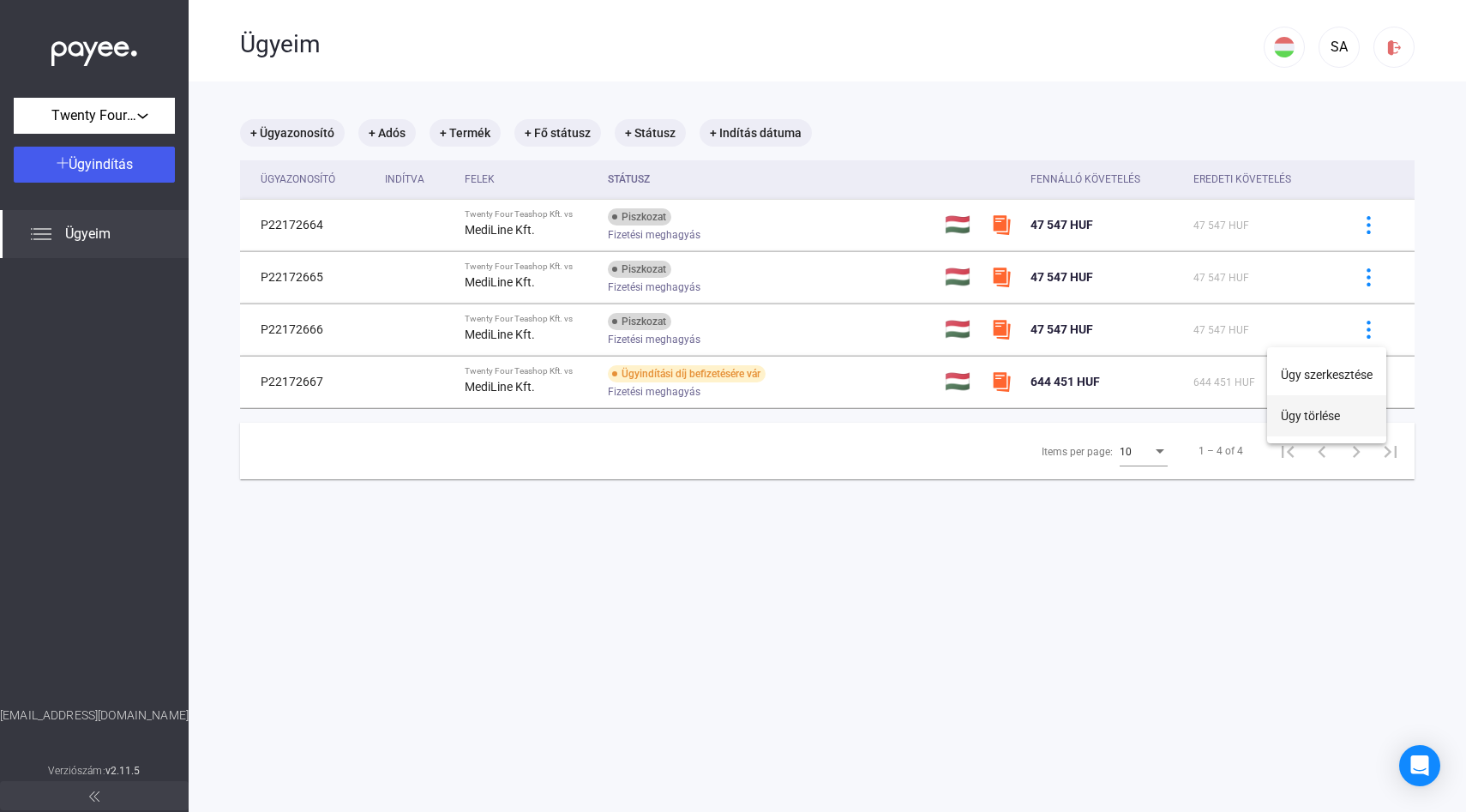
click at [1311, 415] on button "Ügy törlése" at bounding box center [1326, 416] width 119 height 41
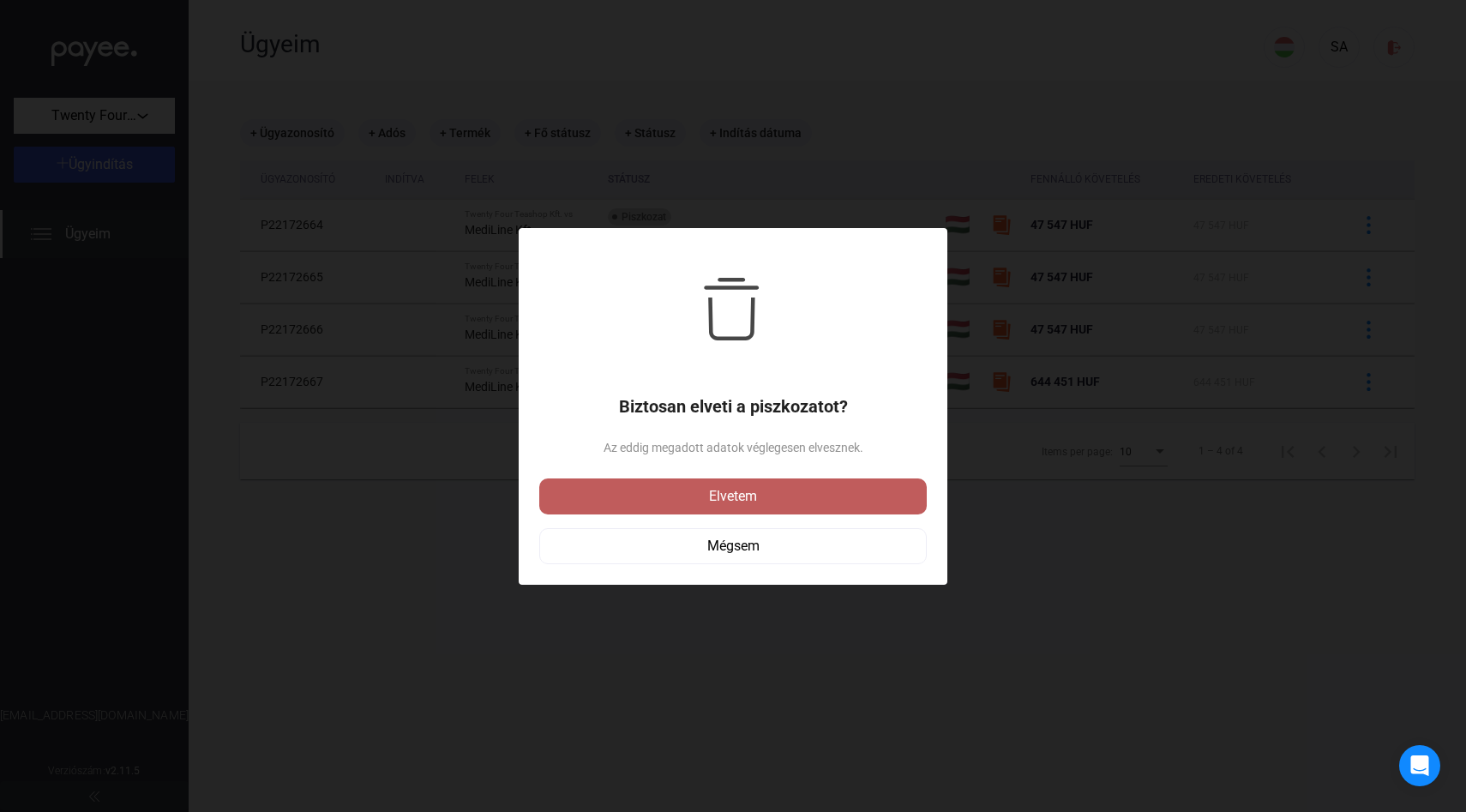
click at [773, 501] on div "Elvetem" at bounding box center [733, 496] width 377 height 20
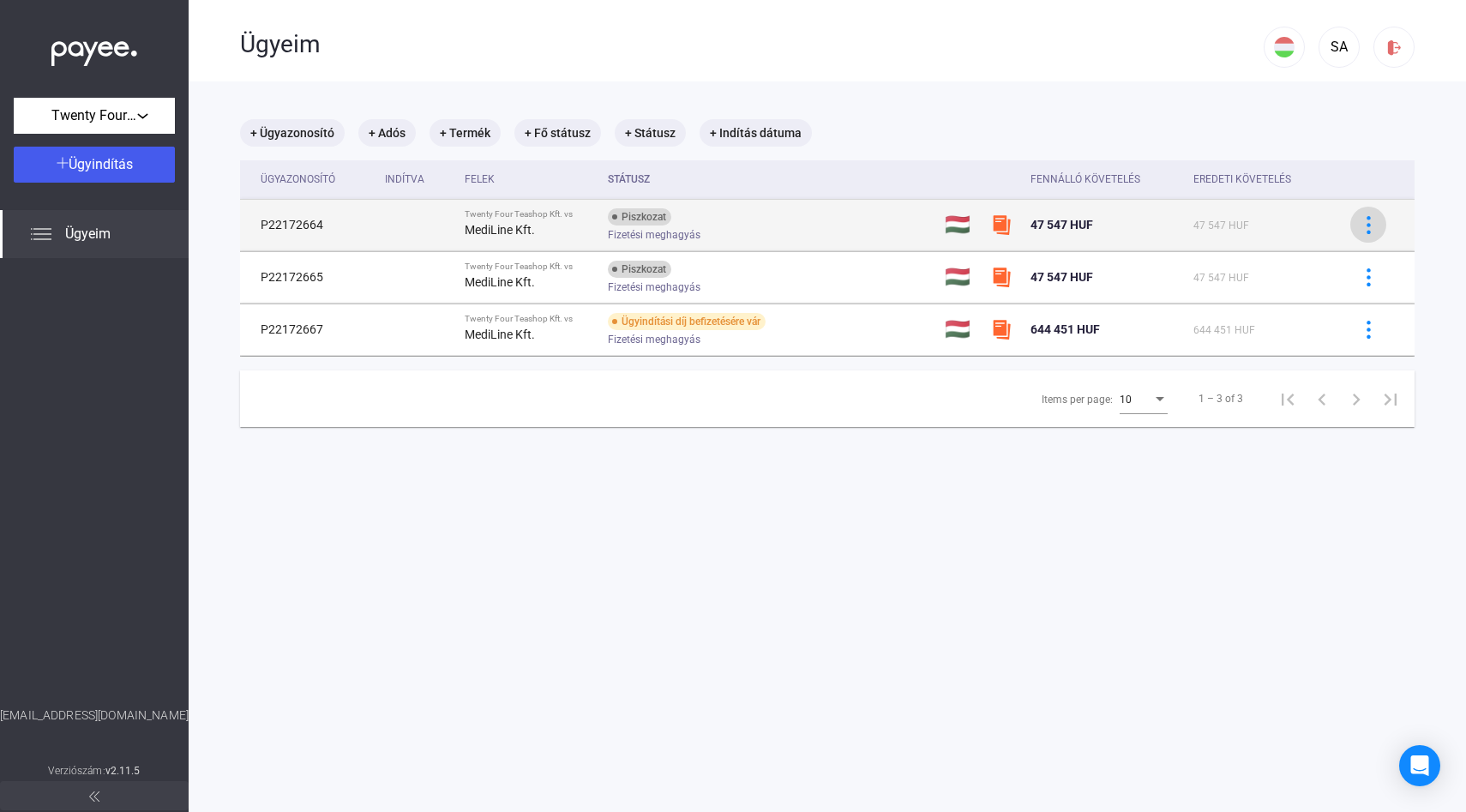
click at [1368, 223] on img at bounding box center [1368, 225] width 18 height 18
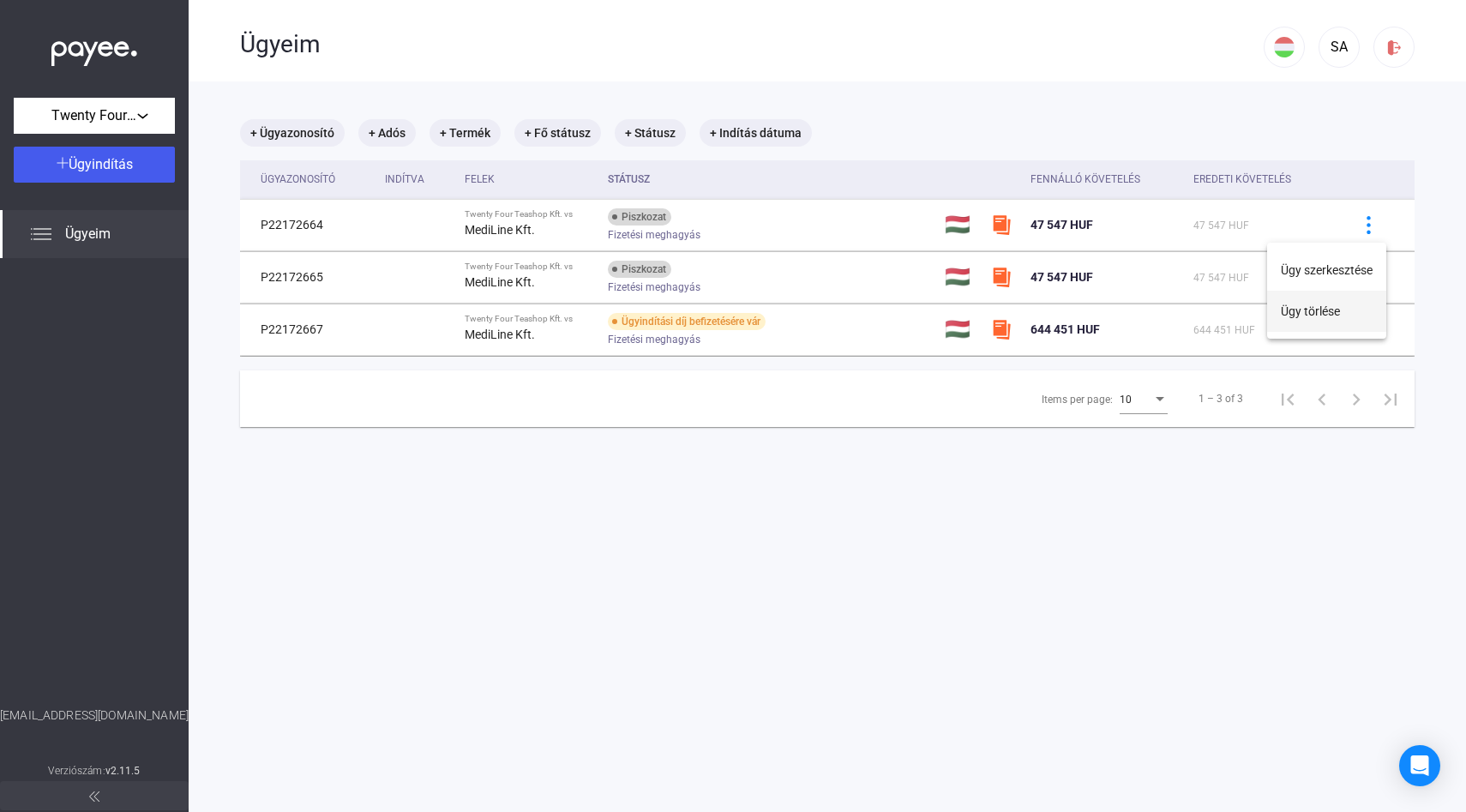
click at [1305, 315] on button "Ügy törlése" at bounding box center [1326, 311] width 119 height 41
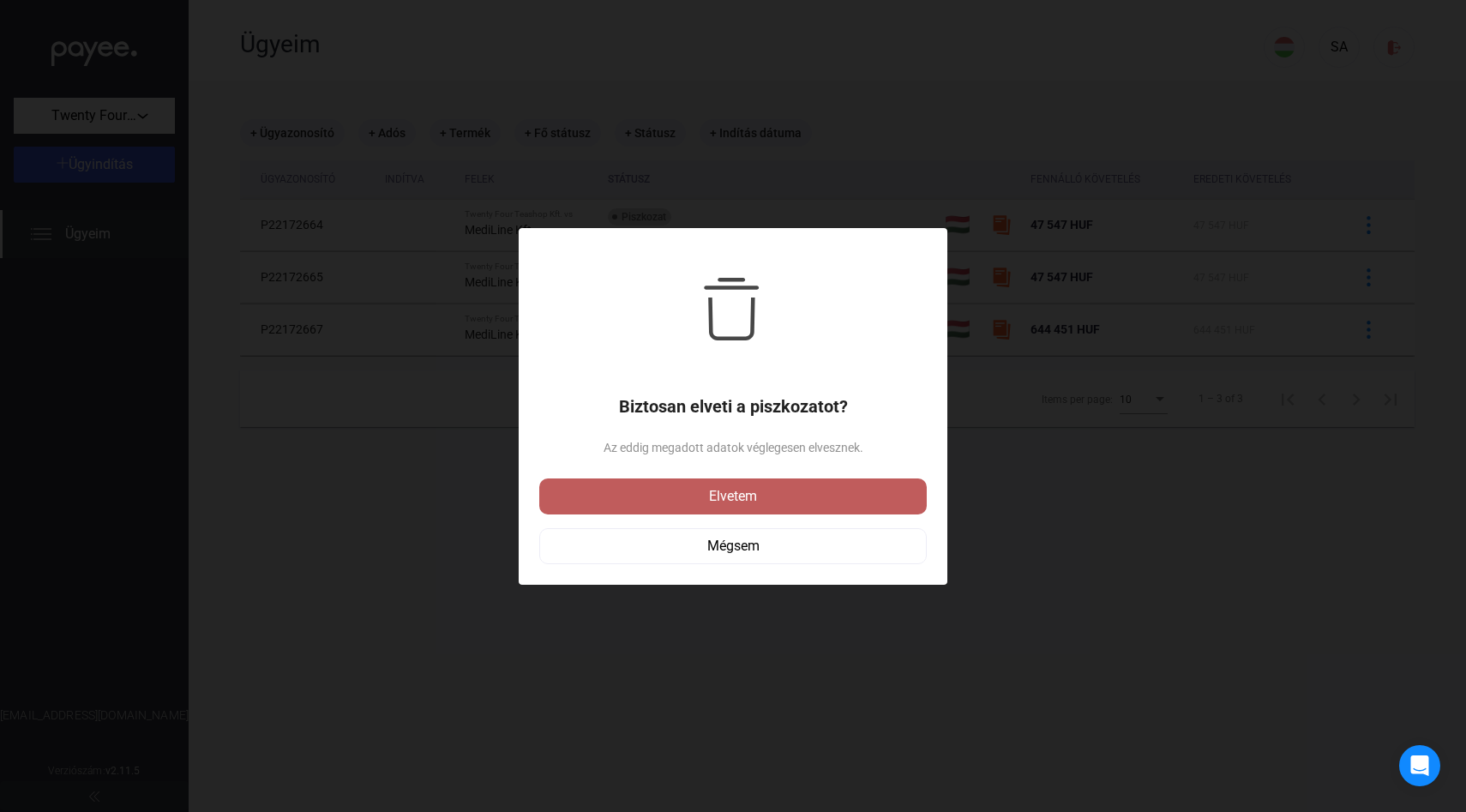
click at [726, 489] on div "Elvetem" at bounding box center [733, 496] width 377 height 20
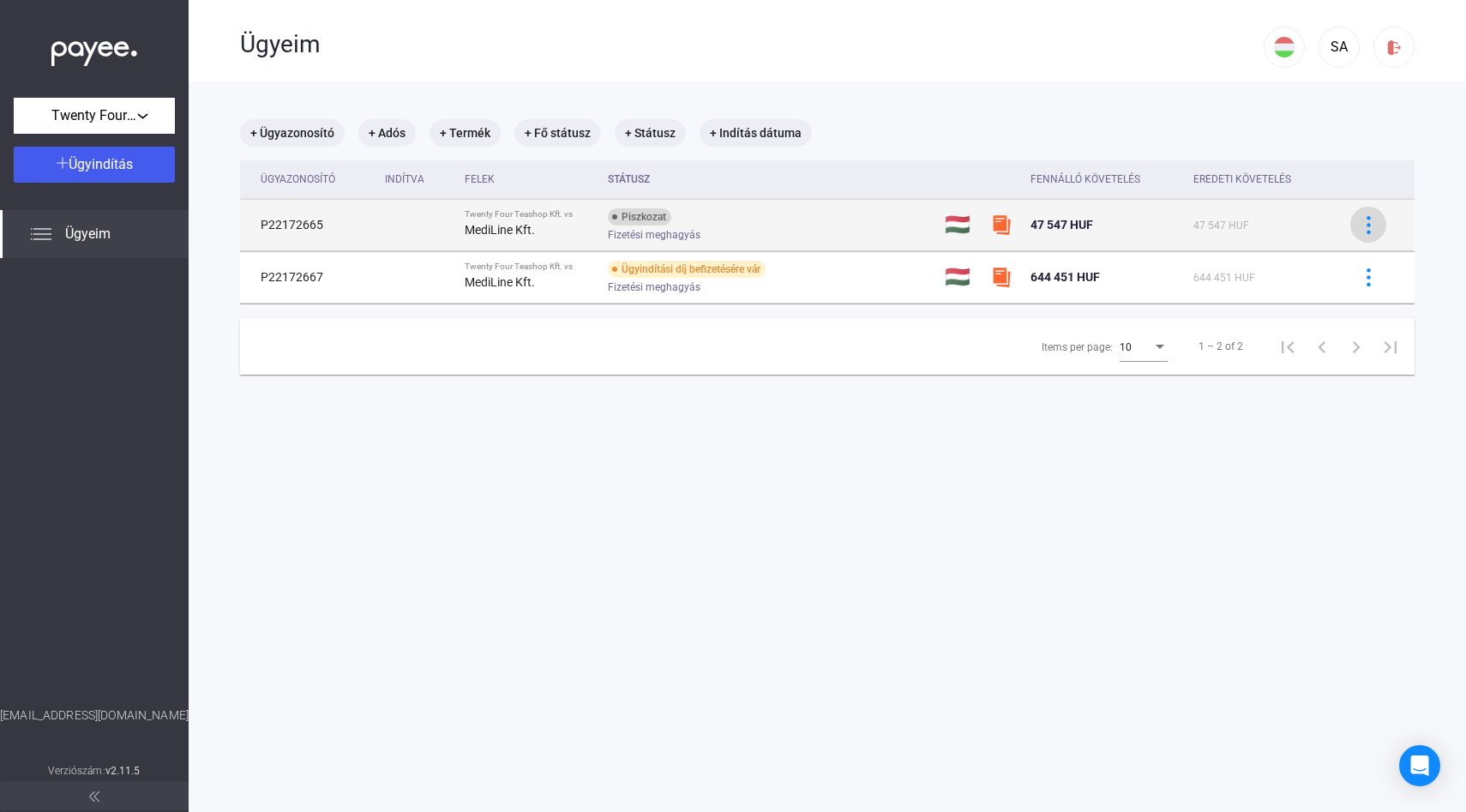
click at [1371, 223] on img at bounding box center [1368, 225] width 18 height 18
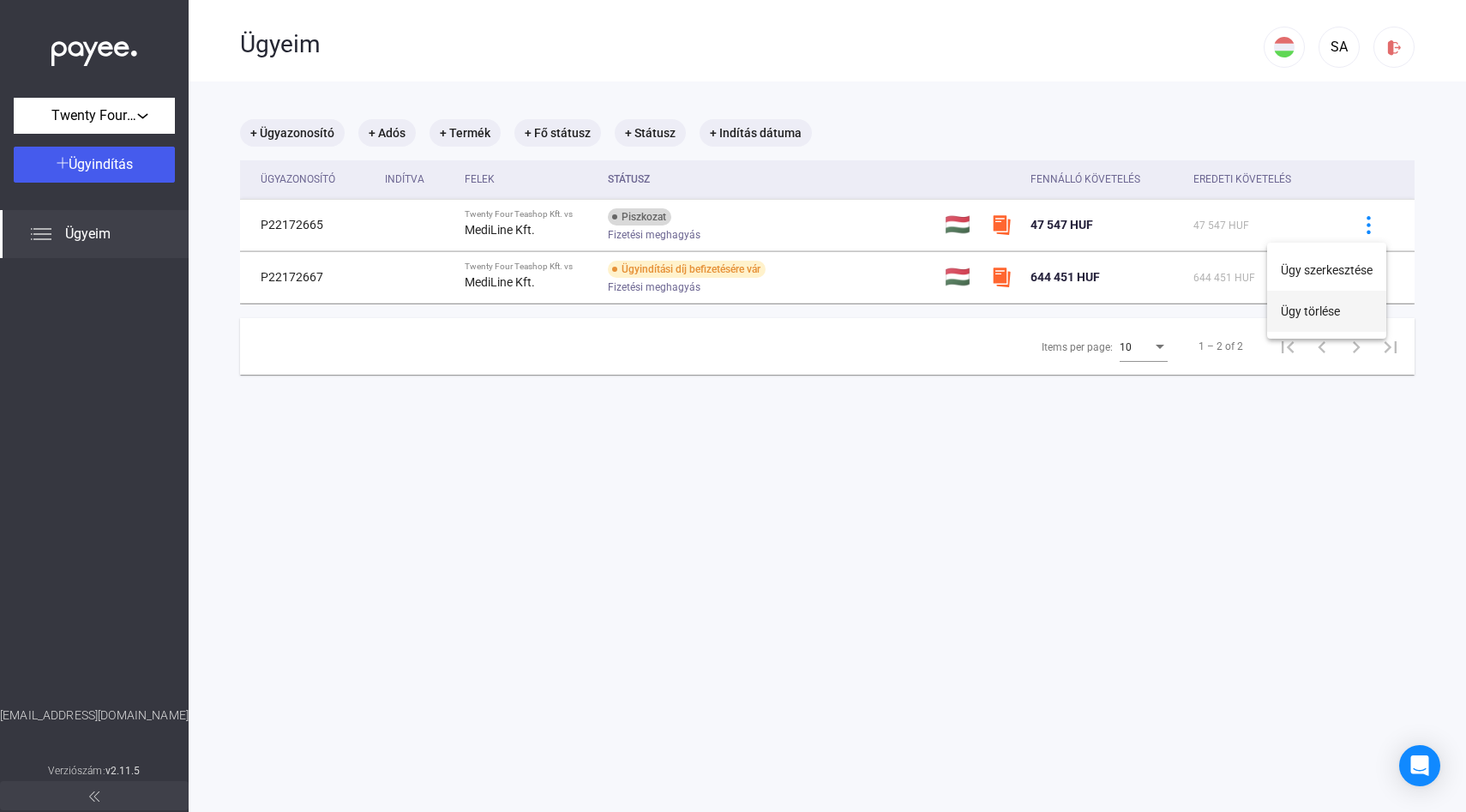
click at [1303, 305] on button "Ügy törlése" at bounding box center [1326, 311] width 119 height 41
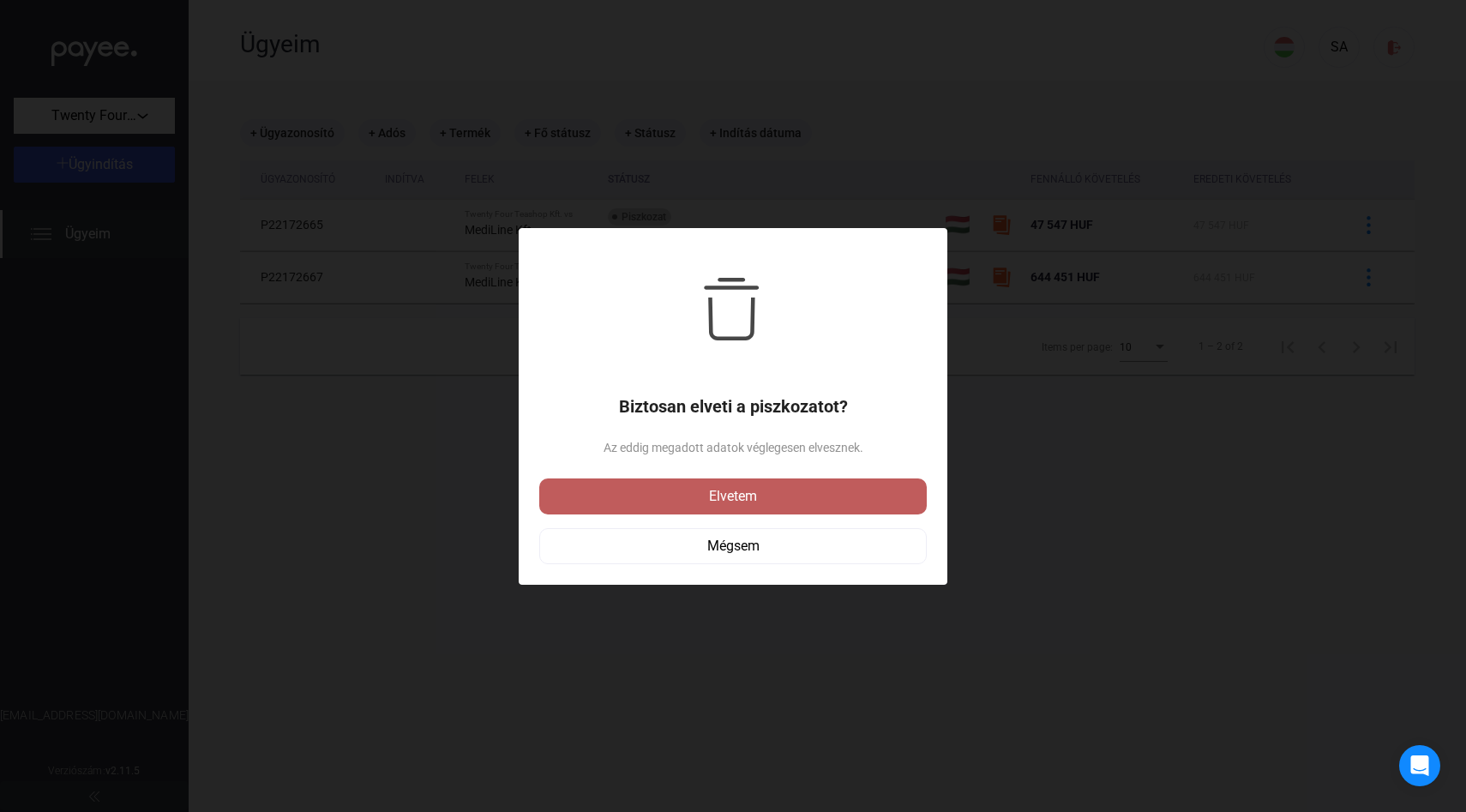
click at [739, 495] on div "Elvetem" at bounding box center [733, 496] width 377 height 20
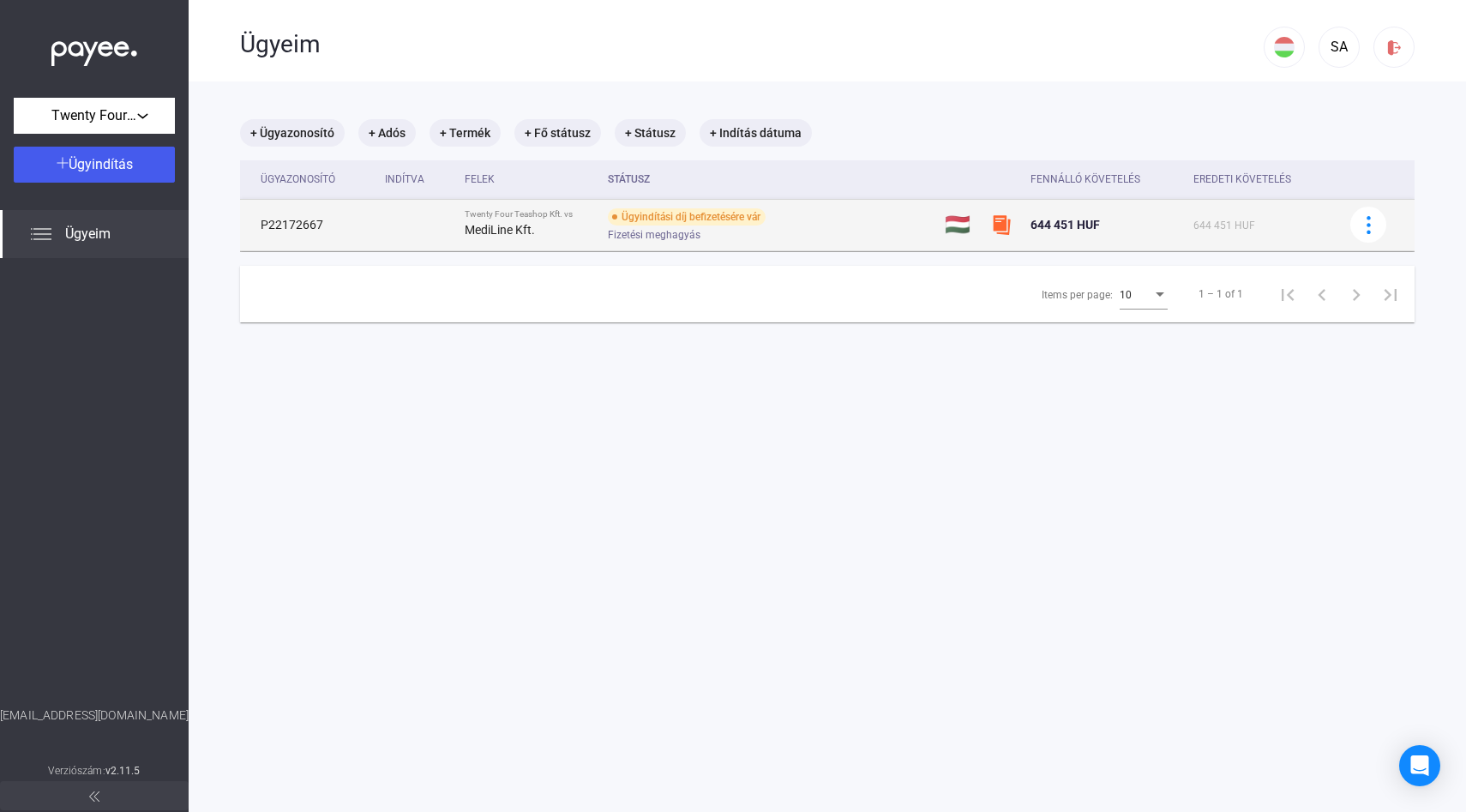
click at [294, 228] on td "P22172667" at bounding box center [309, 225] width 138 height 52
